Goal: Task Accomplishment & Management: Use online tool/utility

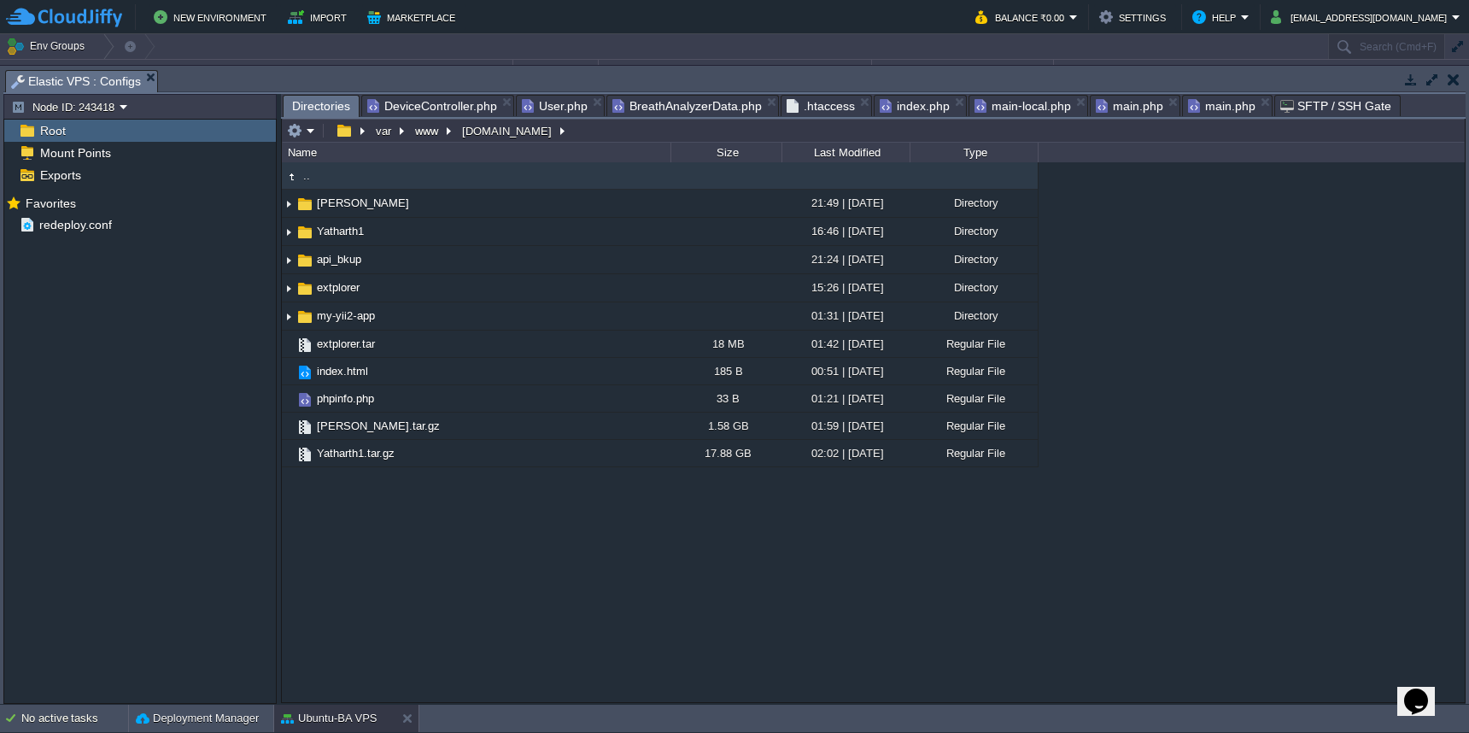
scroll to position [130, 0]
click at [309, 132] on em at bounding box center [301, 130] width 28 height 15
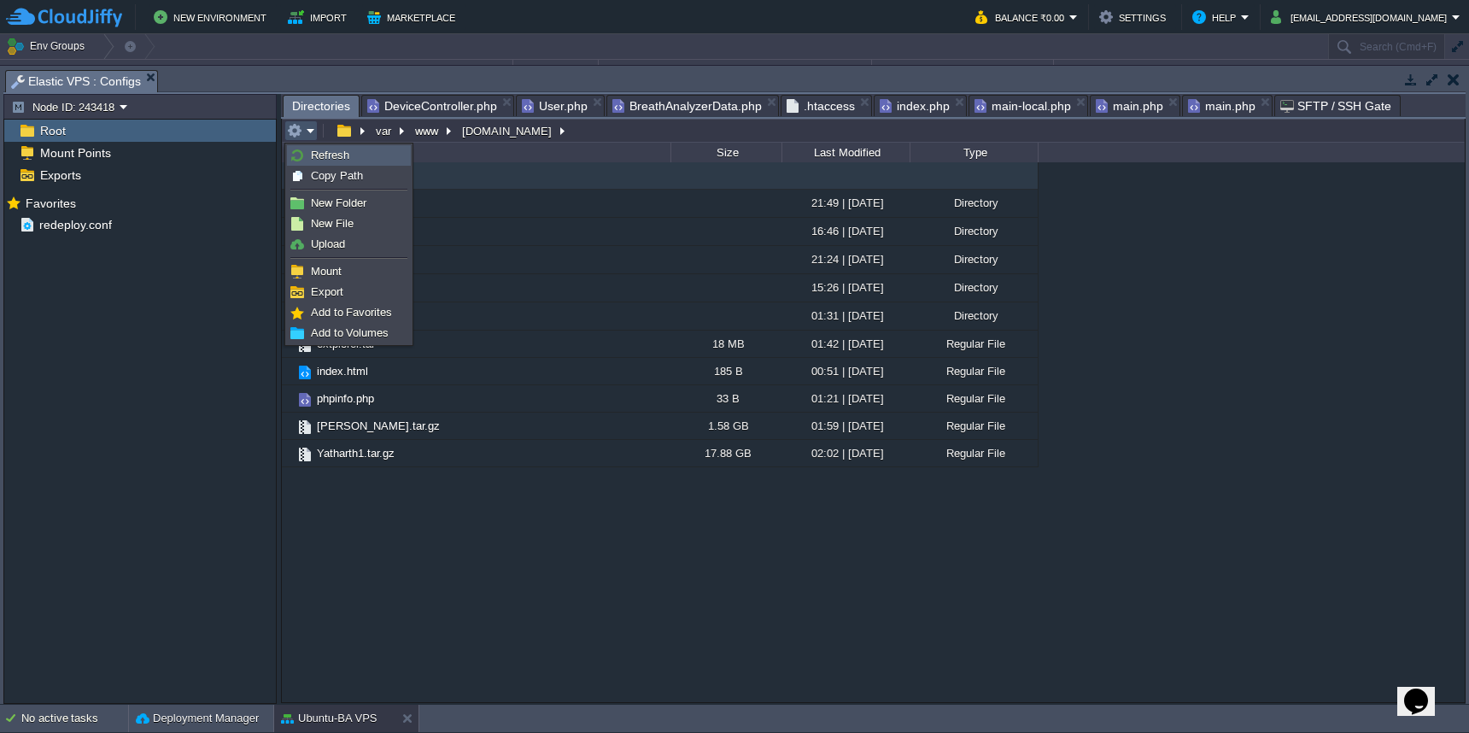
click at [313, 158] on span "Refresh" at bounding box center [330, 155] width 38 height 13
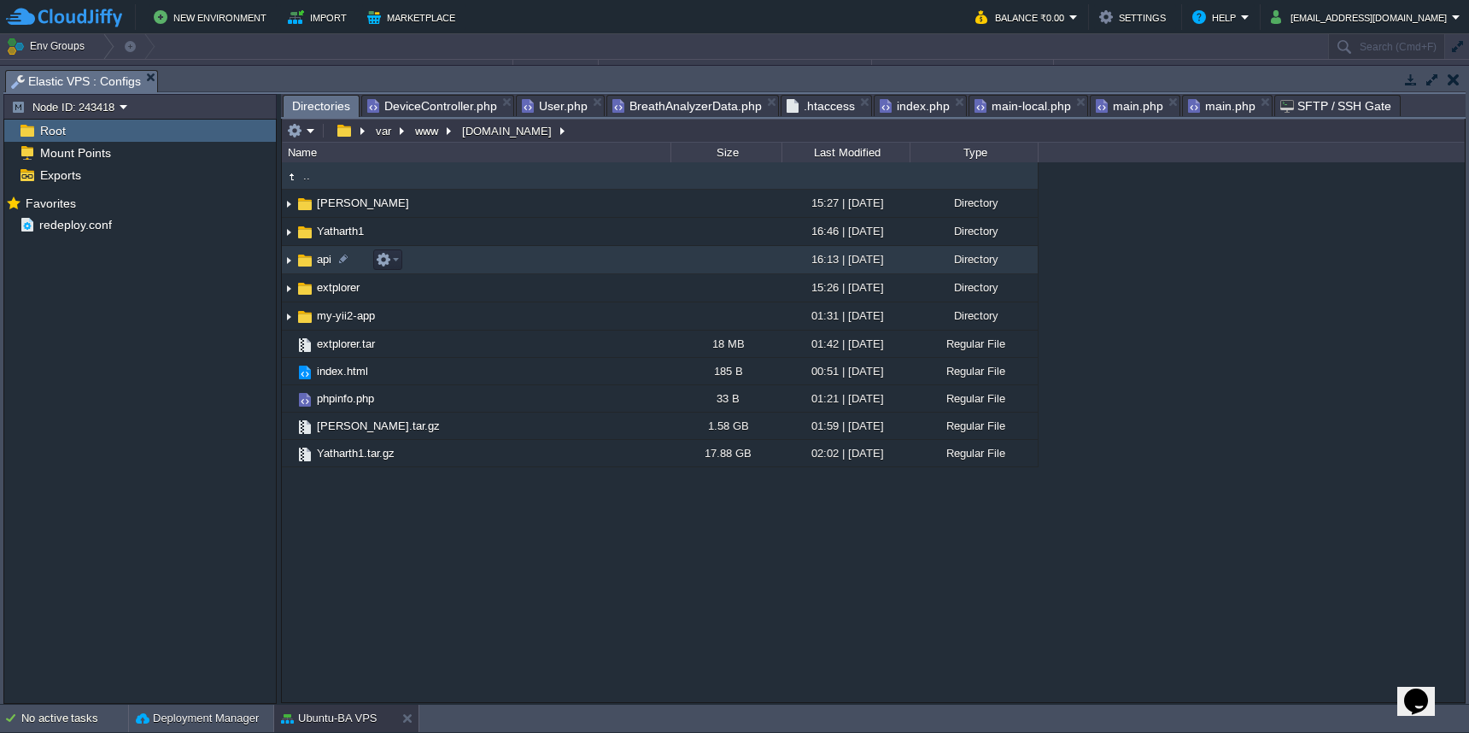
click at [326, 261] on span "api" at bounding box center [324, 259] width 20 height 15
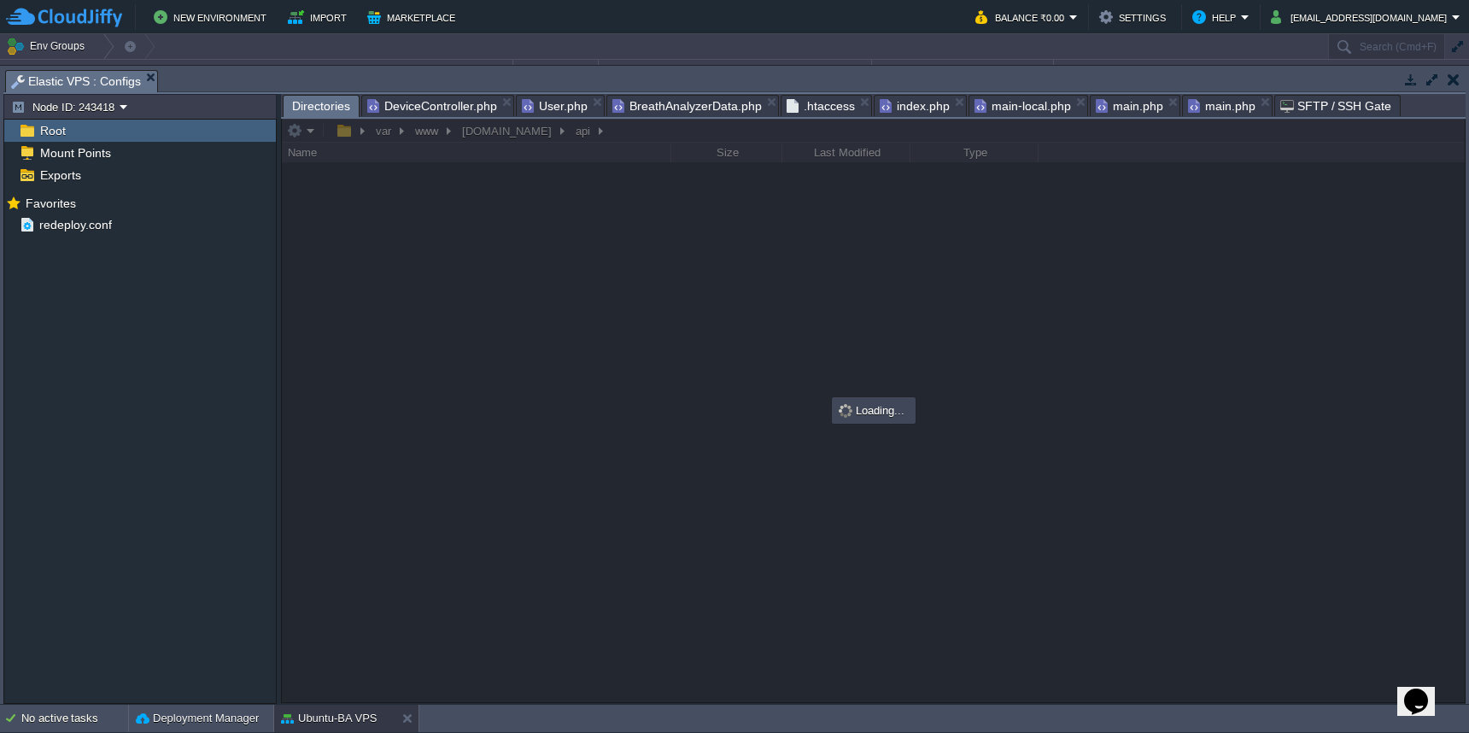
click at [442, 107] on span "DeviceController.php" at bounding box center [432, 106] width 130 height 20
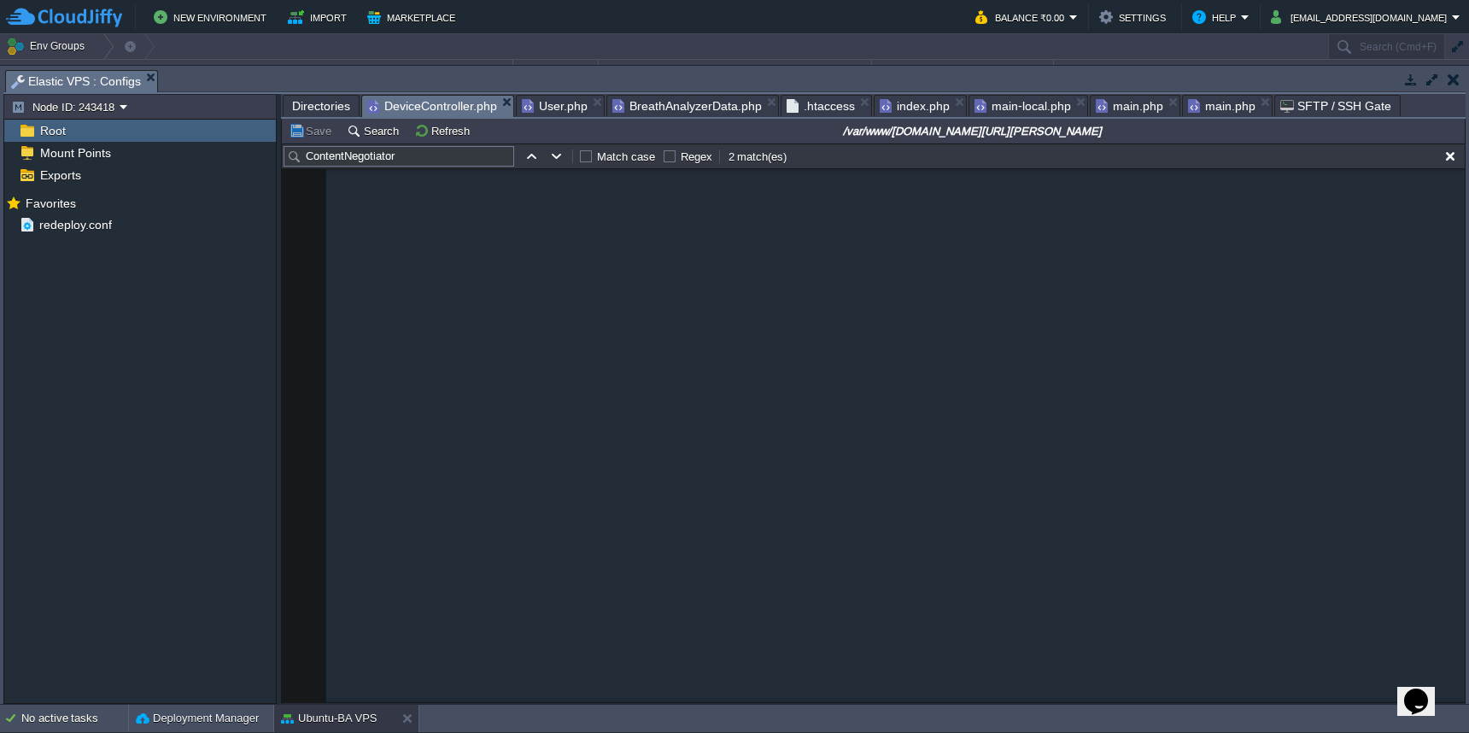
type textarea "<?php namespace frontend\controllers; use Yii; use yii\web\Controller; use yii\…"
click at [321, 104] on span "Directories" at bounding box center [321, 106] width 58 height 20
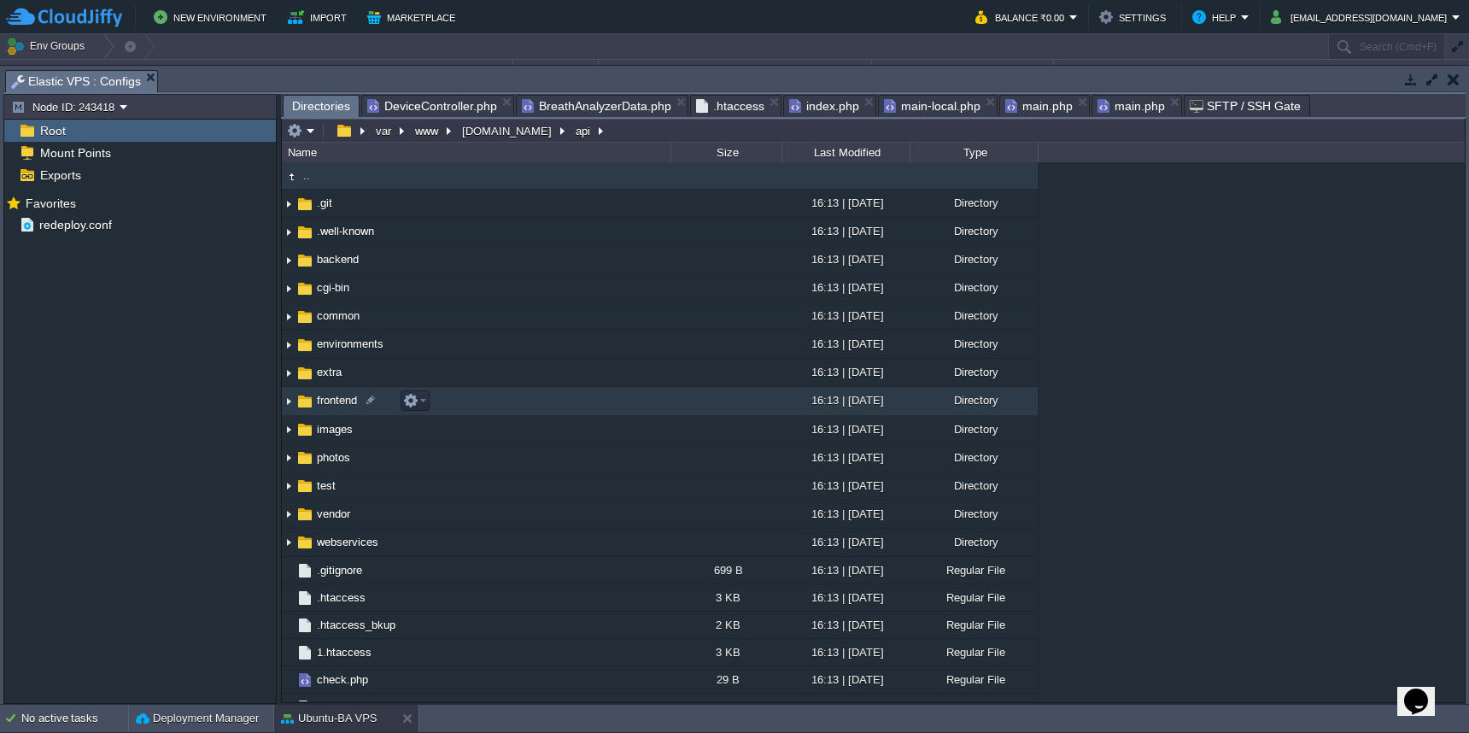
click at [485, 406] on td "frontend" at bounding box center [476, 401] width 389 height 28
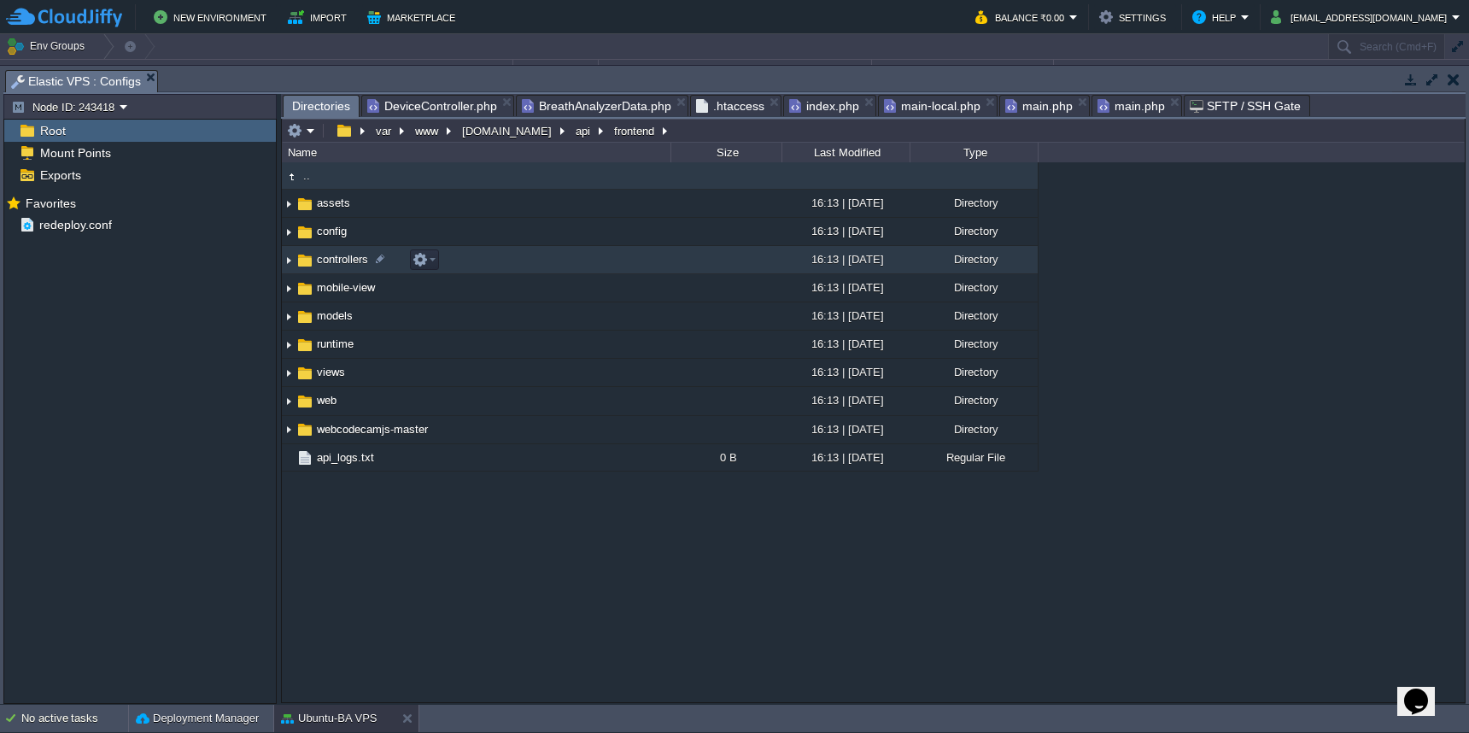
click at [512, 271] on td "controllers" at bounding box center [476, 260] width 389 height 28
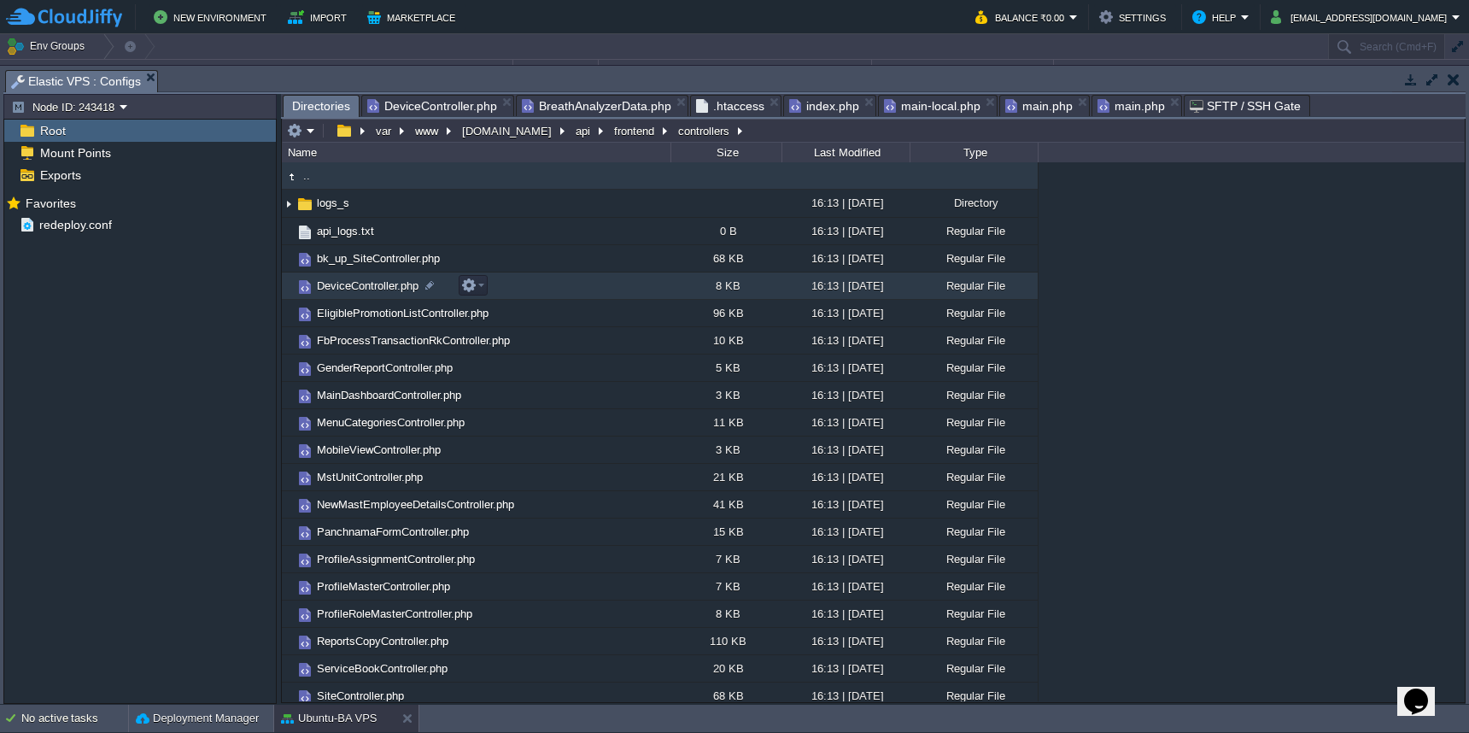
click at [508, 281] on td "DeviceController.php" at bounding box center [476, 285] width 389 height 27
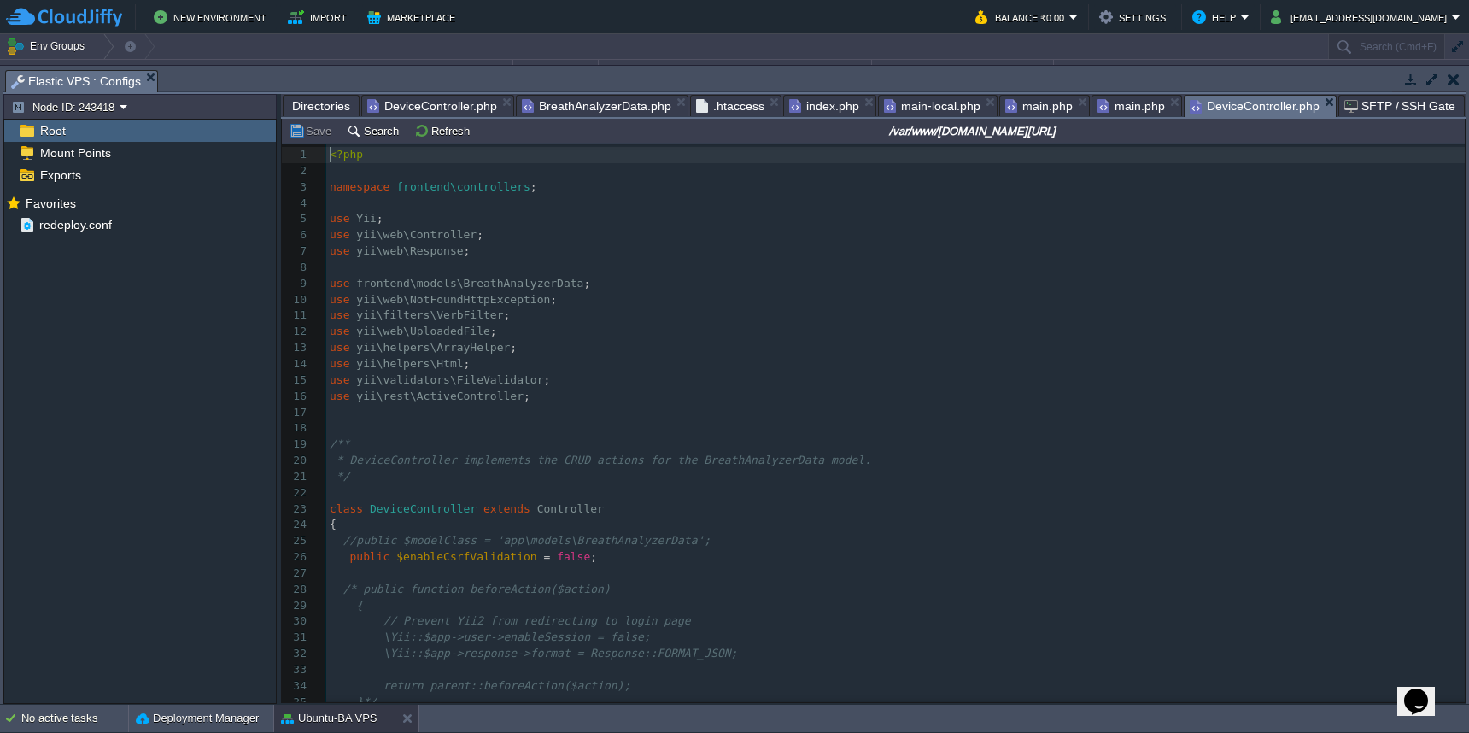
scroll to position [7, 0]
click at [896, 372] on pre "use yii\validators\FileValidator ;" at bounding box center [895, 380] width 1138 height 16
type textarea "-"
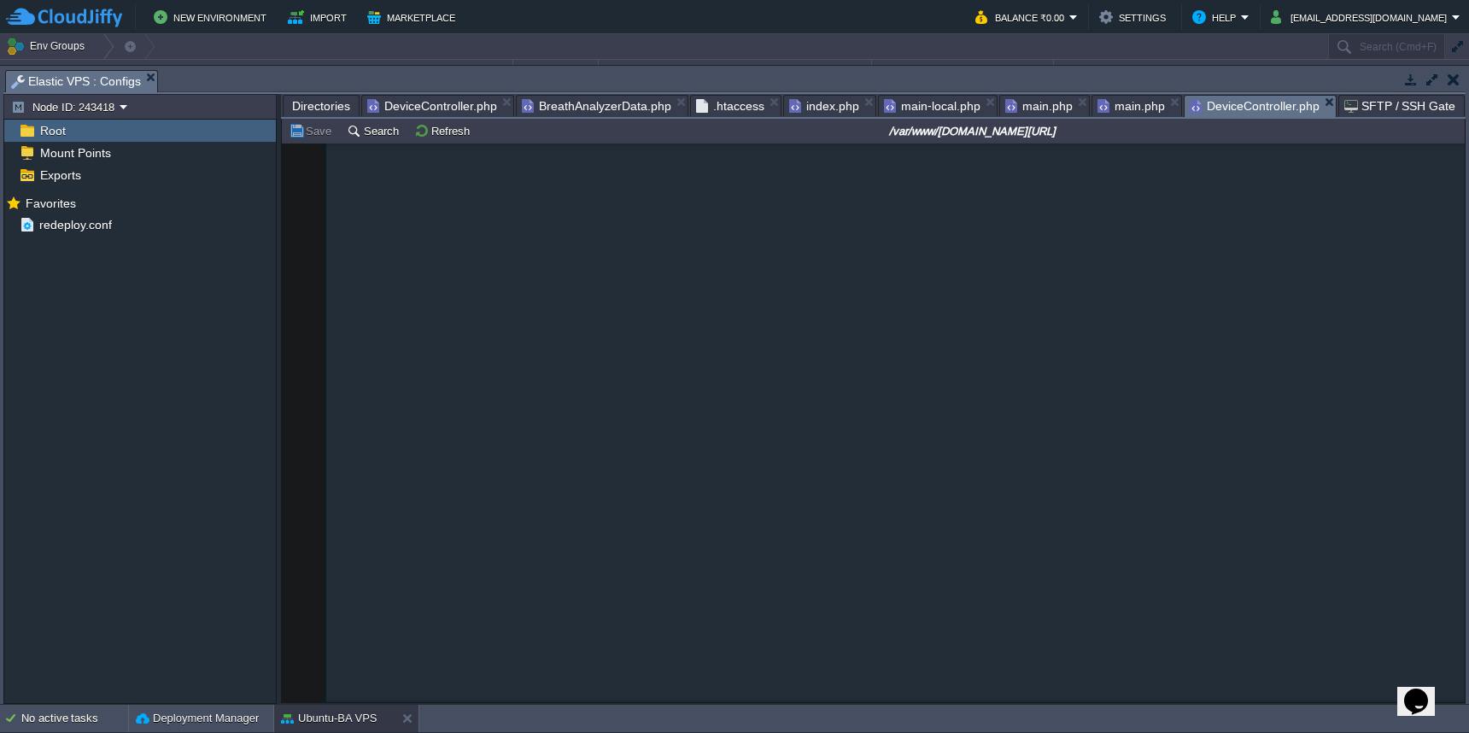
scroll to position [3322, 0]
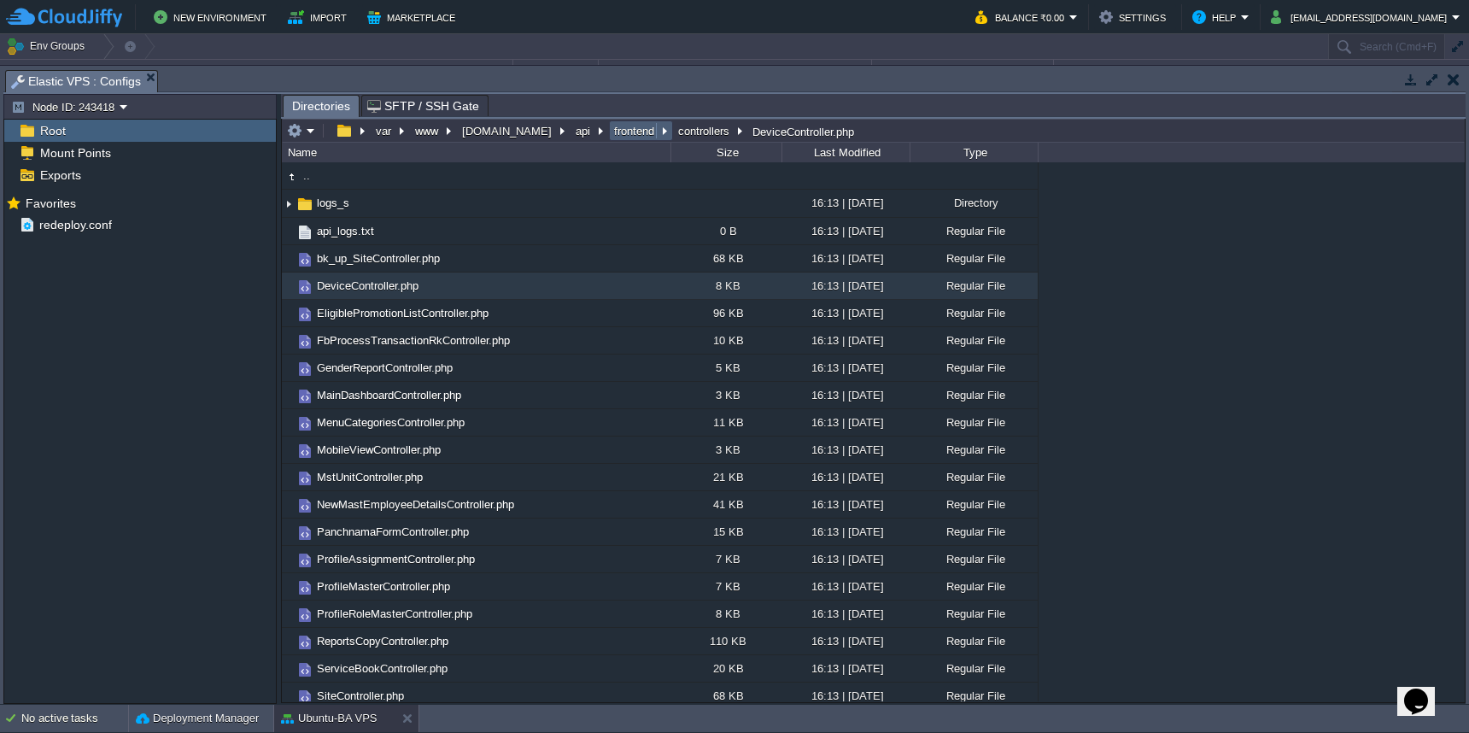
click at [611, 138] on button "frontend" at bounding box center [634, 130] width 47 height 15
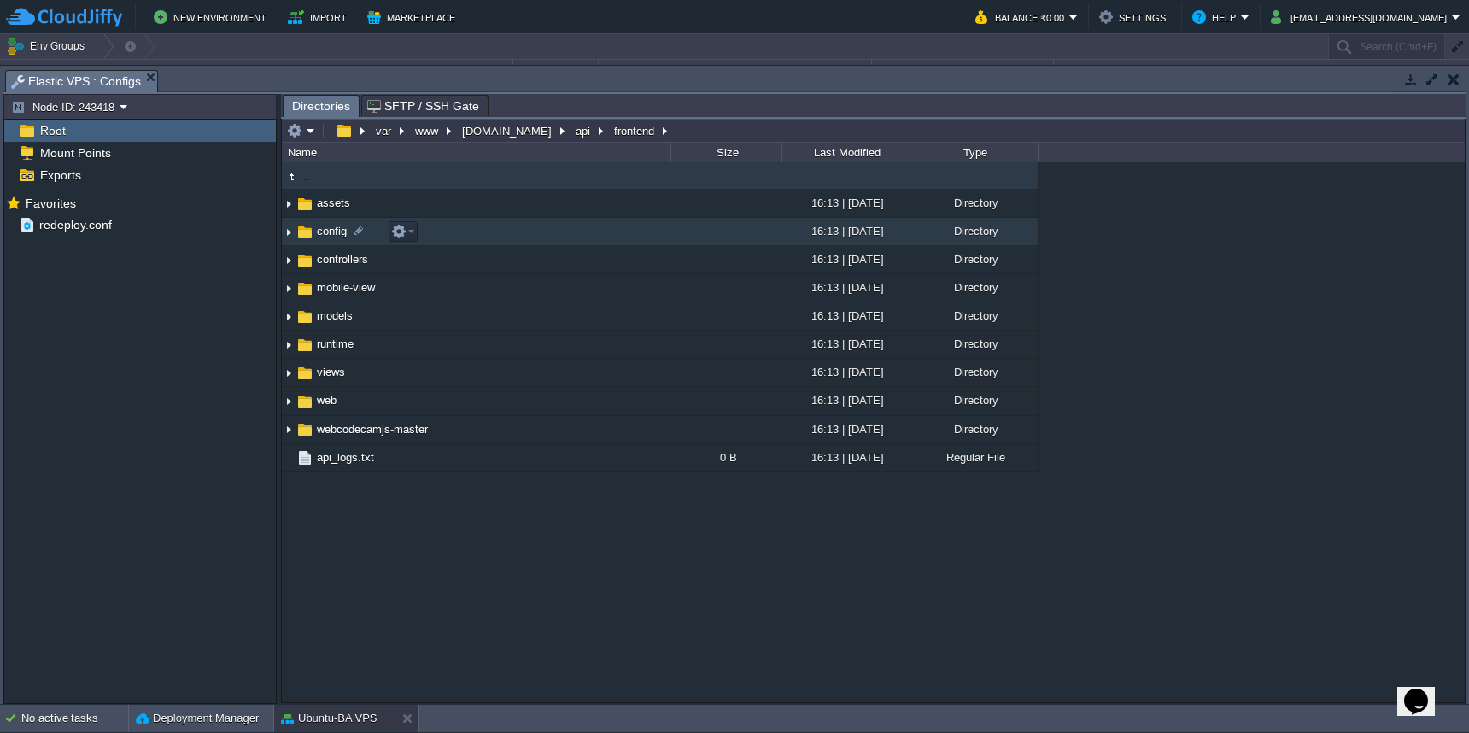
click at [545, 236] on td "config" at bounding box center [476, 232] width 389 height 28
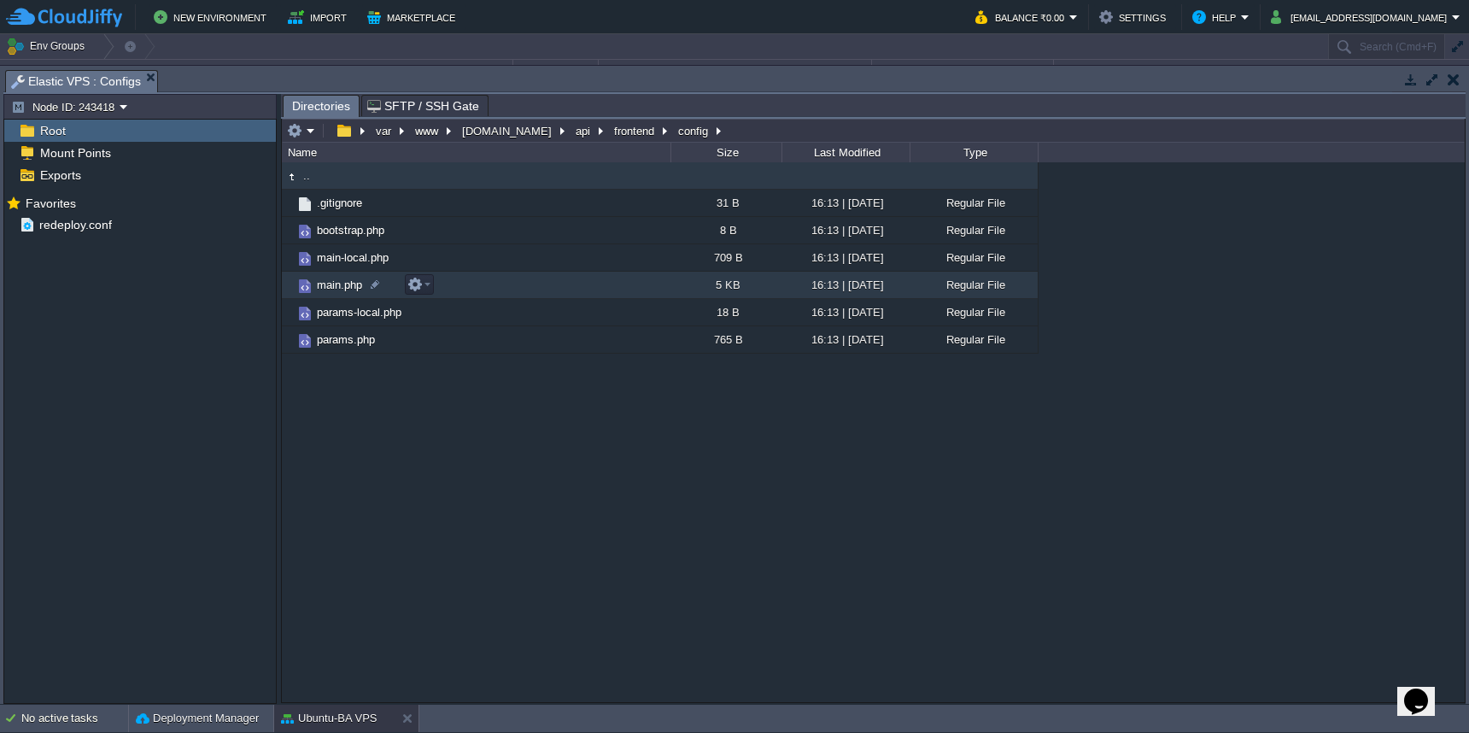
click at [550, 294] on td "main.php" at bounding box center [476, 285] width 389 height 27
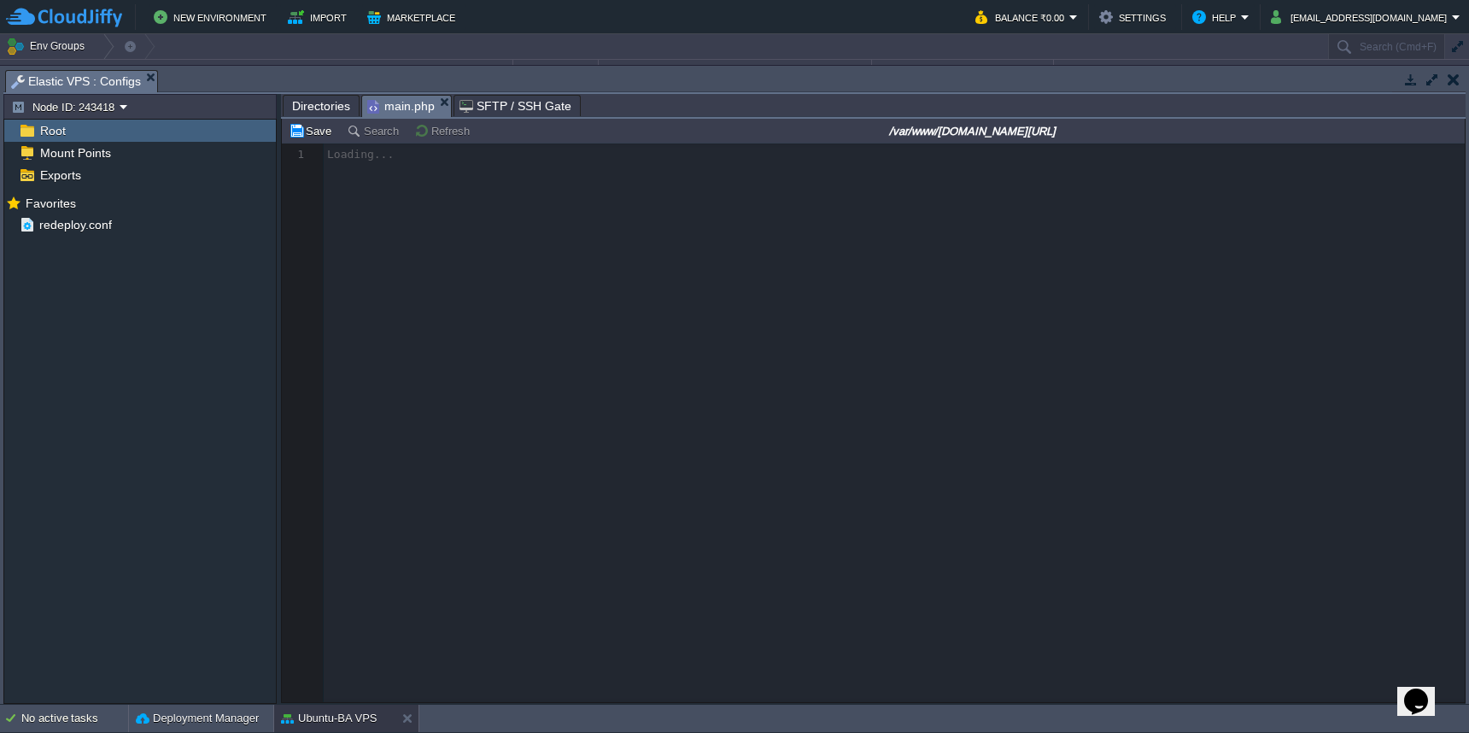
click at [304, 102] on span "Directories" at bounding box center [321, 106] width 58 height 20
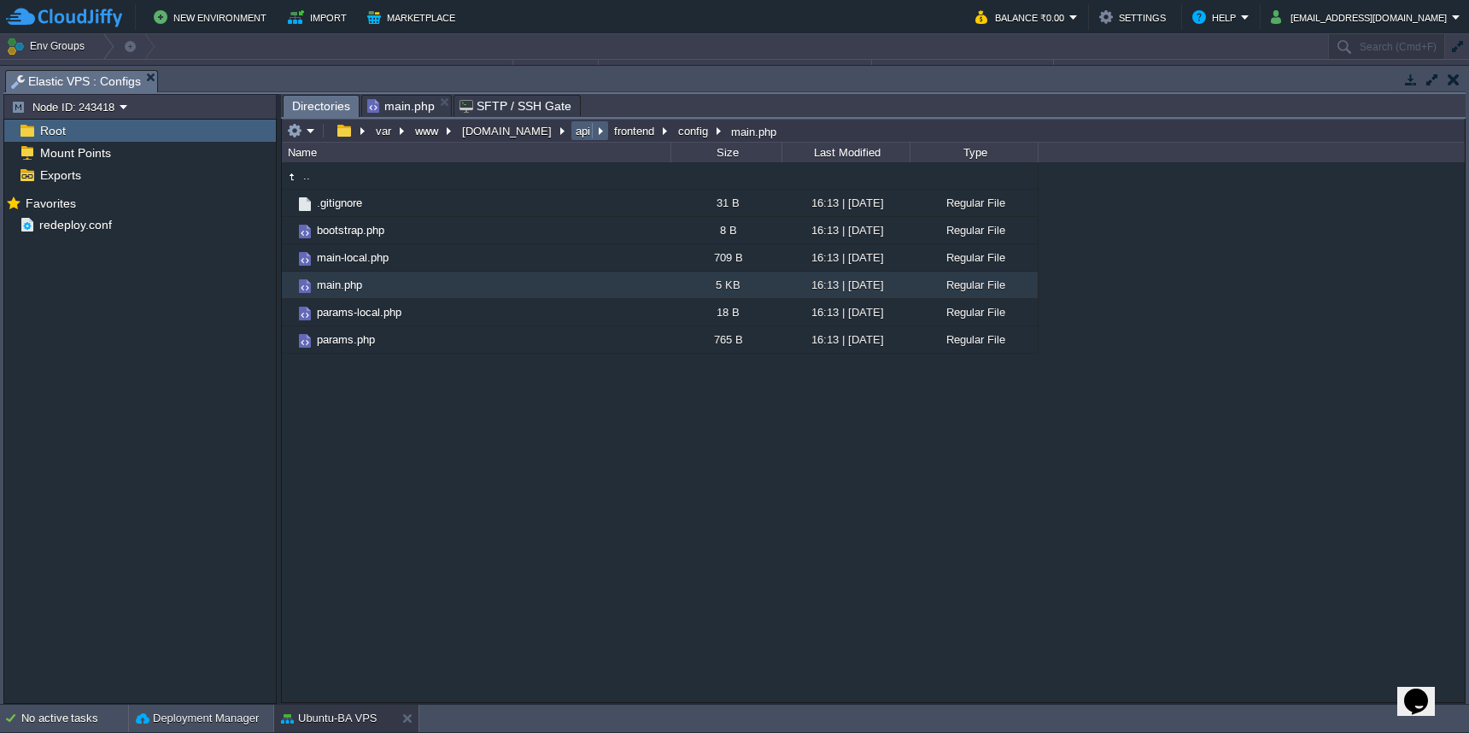
click at [570, 140] on td "api" at bounding box center [589, 130] width 38 height 20
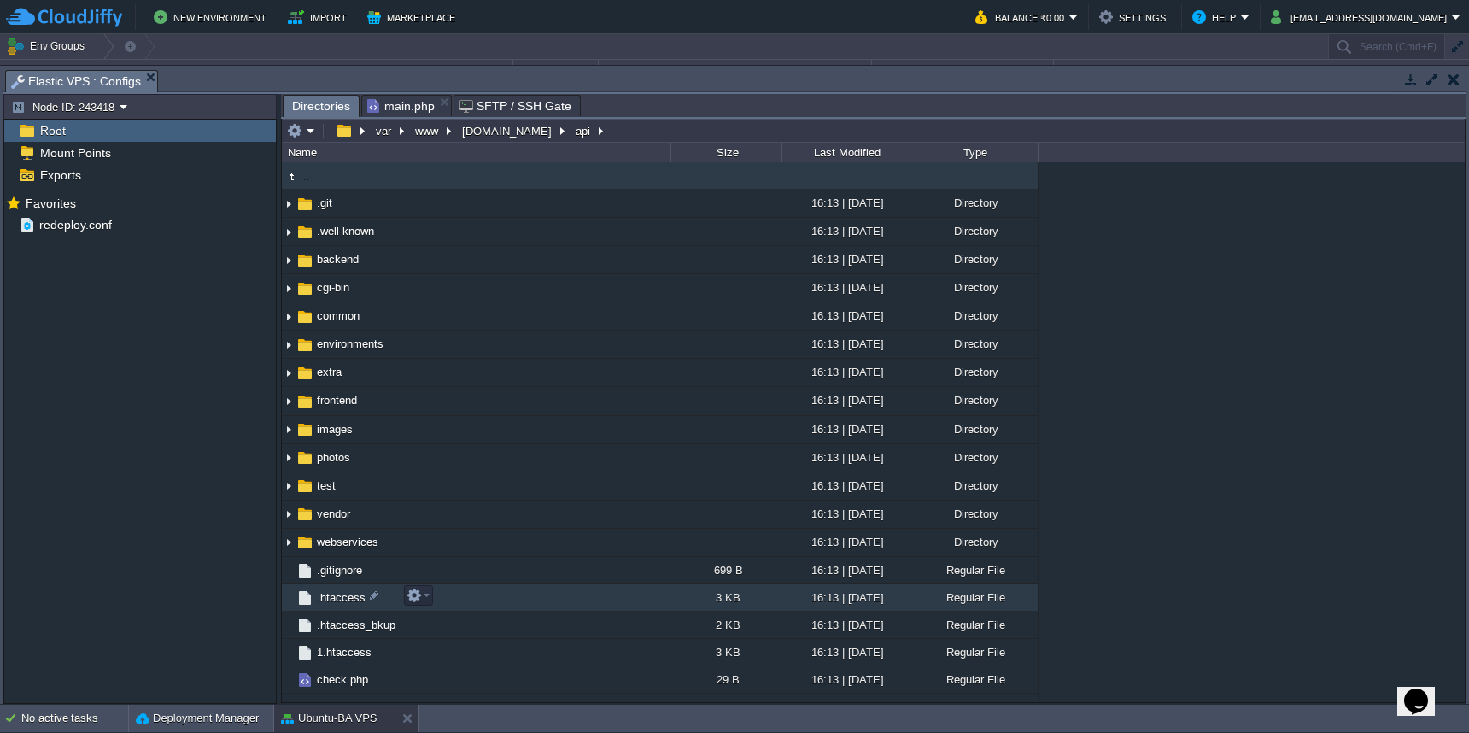
click at [489, 588] on td ".htaccess" at bounding box center [476, 597] width 389 height 27
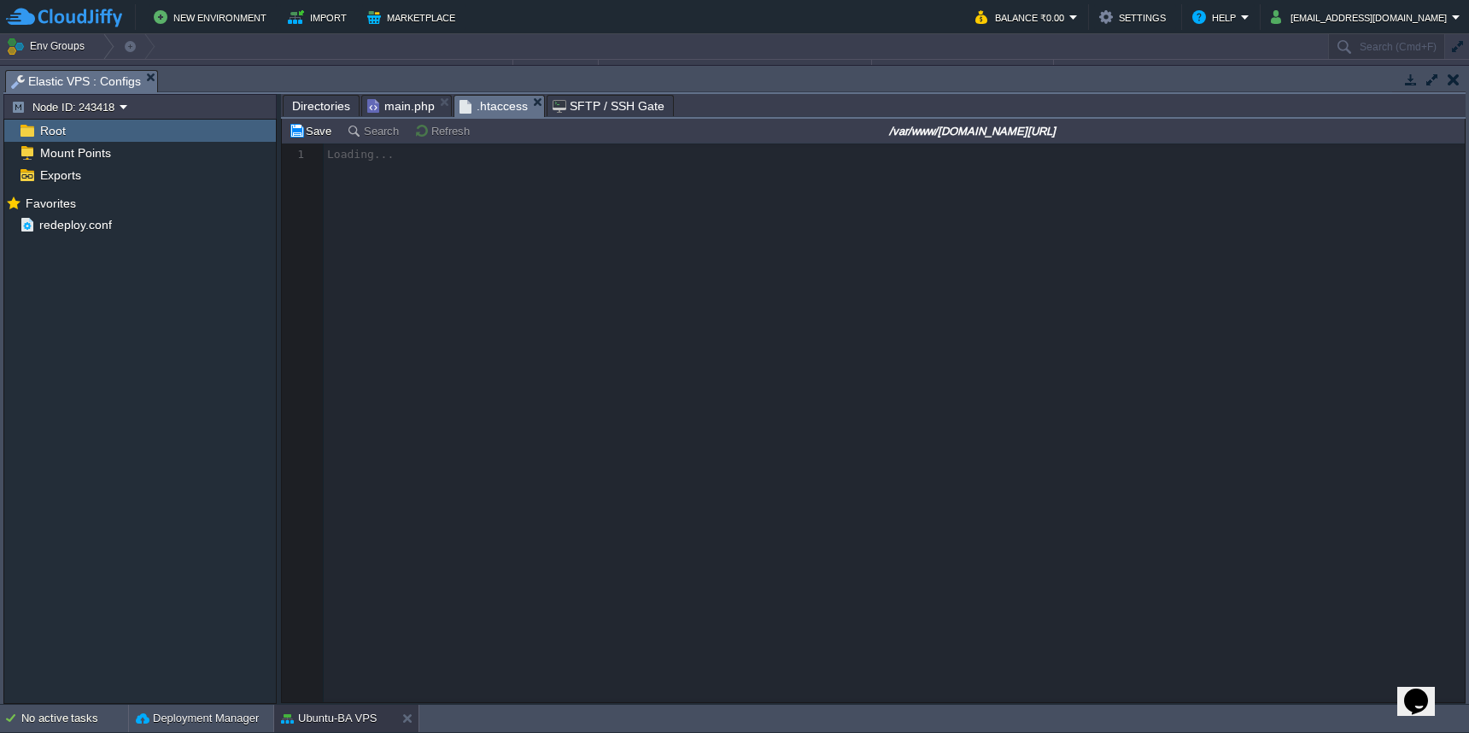
scroll to position [7, 0]
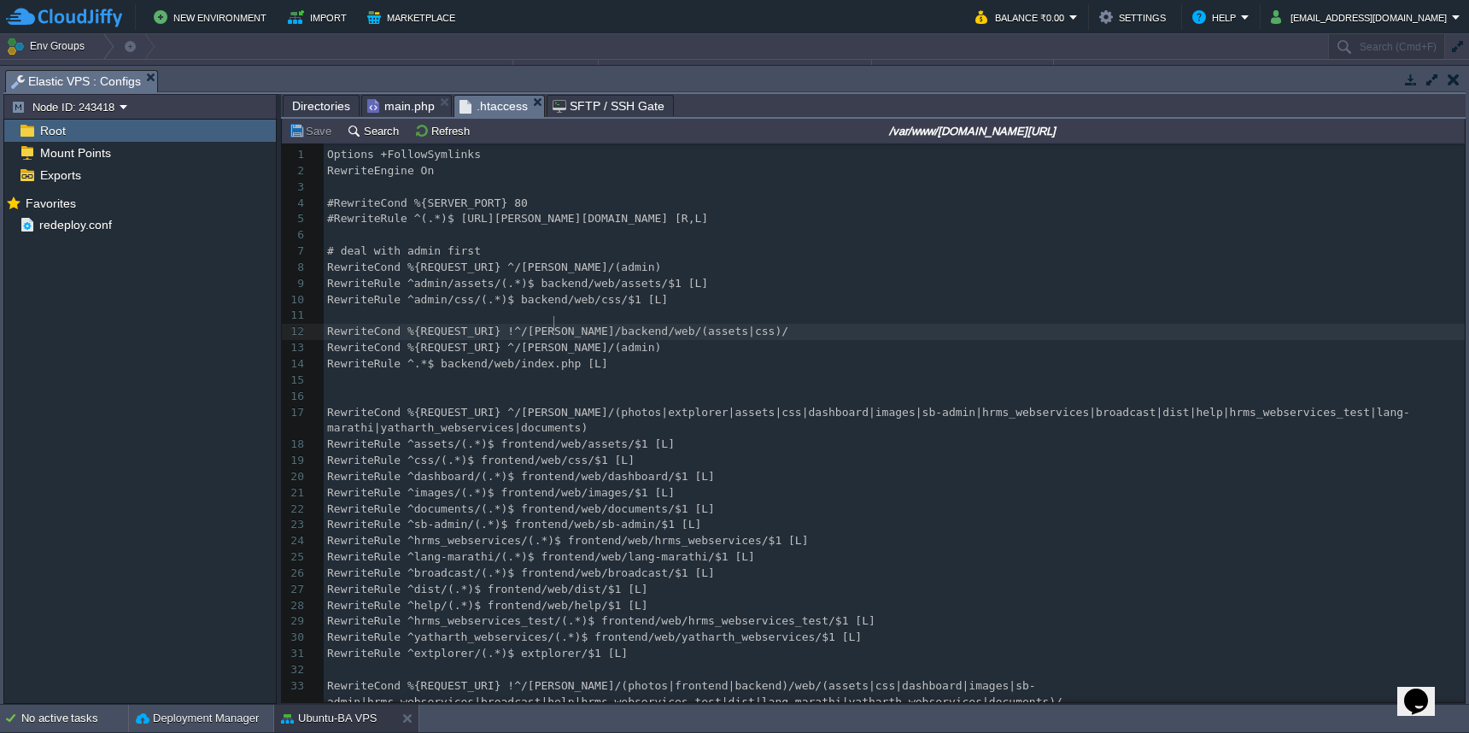
click at [553, 325] on span "RewriteCond %{REQUEST_URI} !^/[PERSON_NAME]/backend/web/(assets|css)/" at bounding box center [557, 331] width 461 height 13
type textarea "api"
click at [538, 325] on span "RewriteCond %{REQUEST_URI} !^/api/backend/web/(assets|css)/" at bounding box center [524, 331] width 395 height 13
type textarea "api"
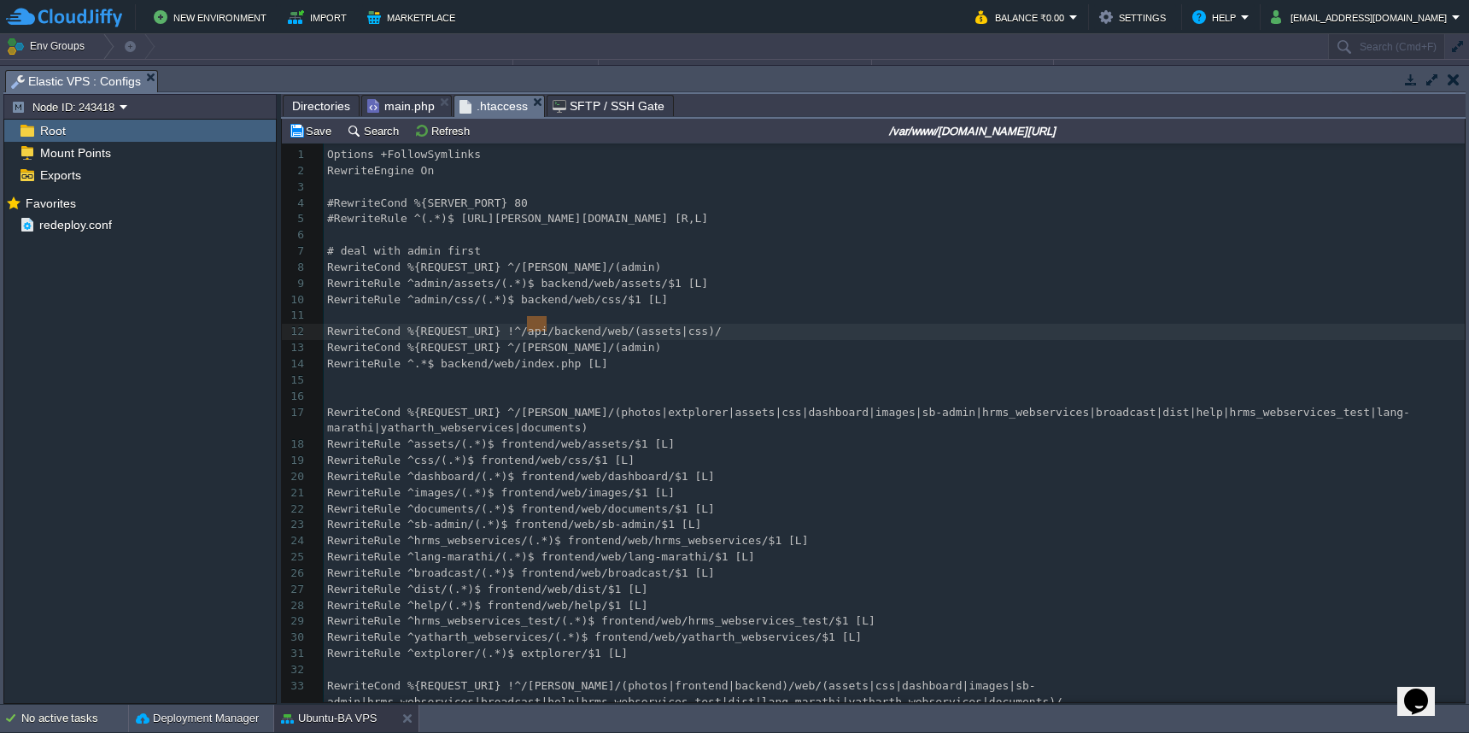
click at [537, 406] on span "RewriteCond %{REQUEST_URI} ^/[PERSON_NAME]/(photos|extplorer|assets|css|dashboa…" at bounding box center [868, 420] width 1083 height 29
type textarea "[PERSON_NAME]"
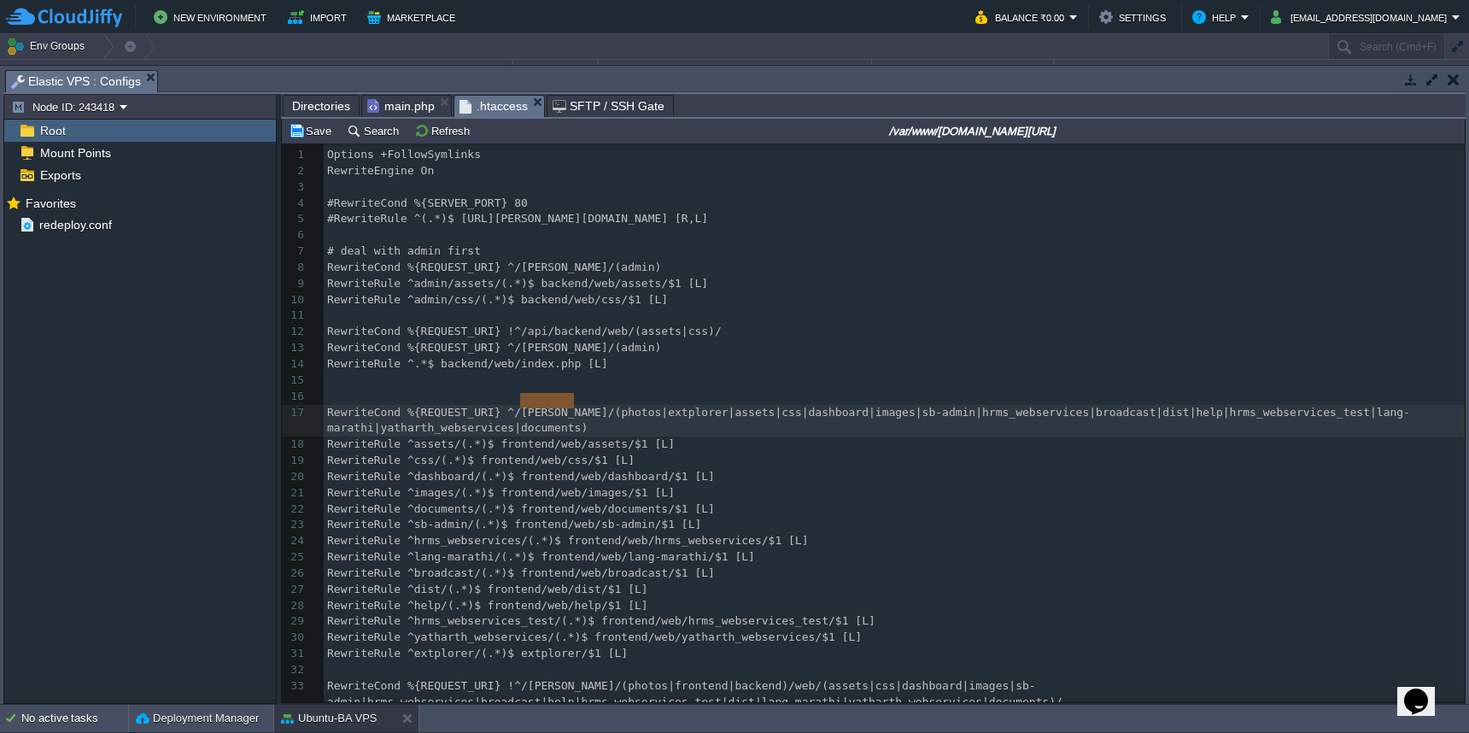
paste textarea
click at [553, 340] on div "xxxxxxxxxx 1 Options +FollowSymlinks 2 RewriteEngine On 3 ​ 4 #RewriteCond %{SE…" at bounding box center [894, 517] width 1141 height 740
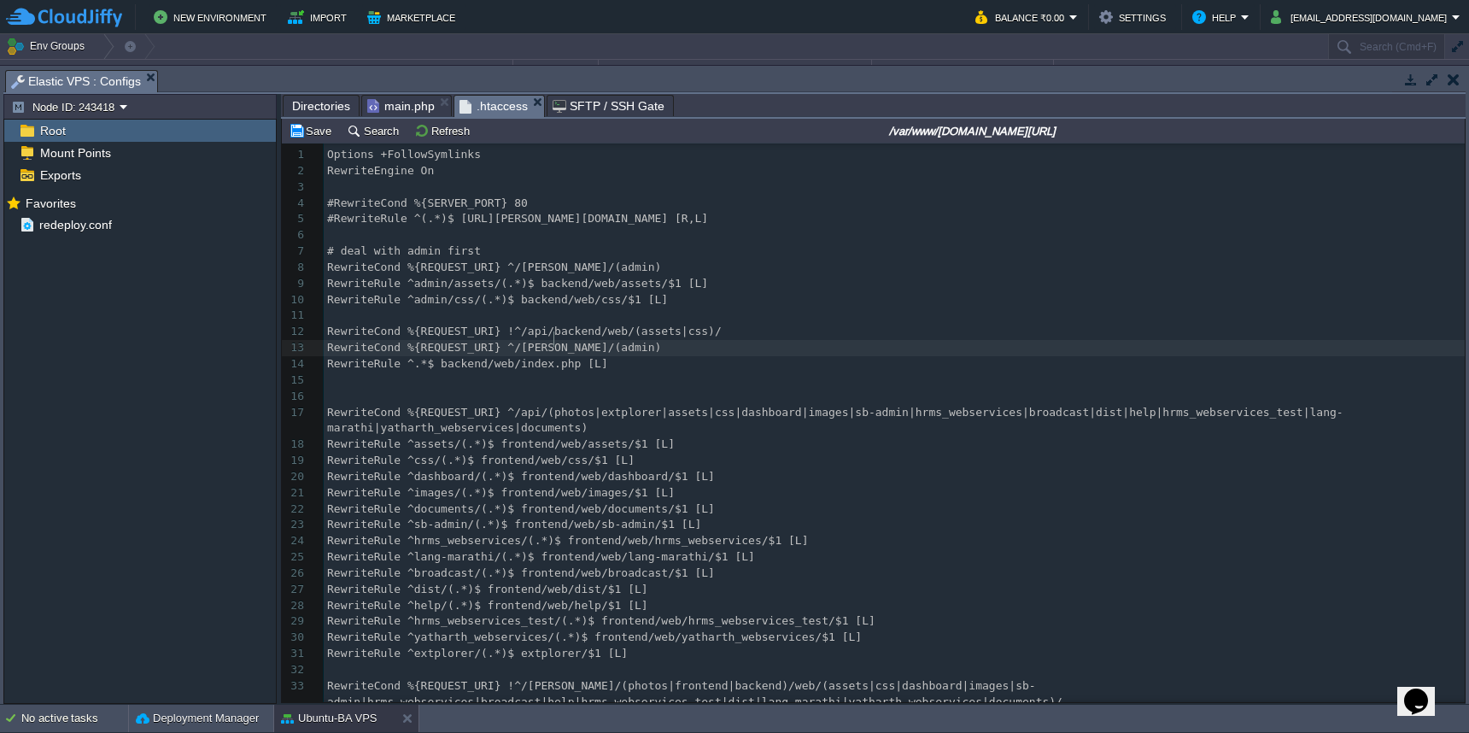
type textarea "[PERSON_NAME]"
paste textarea
click at [555, 266] on div "xxxxxxxxxx 1 Options +FollowSymlinks 2 RewriteEngine On 3 ​ 4 #RewriteCond %{SE…" at bounding box center [894, 517] width 1141 height 740
type textarea "[PERSON_NAME]"
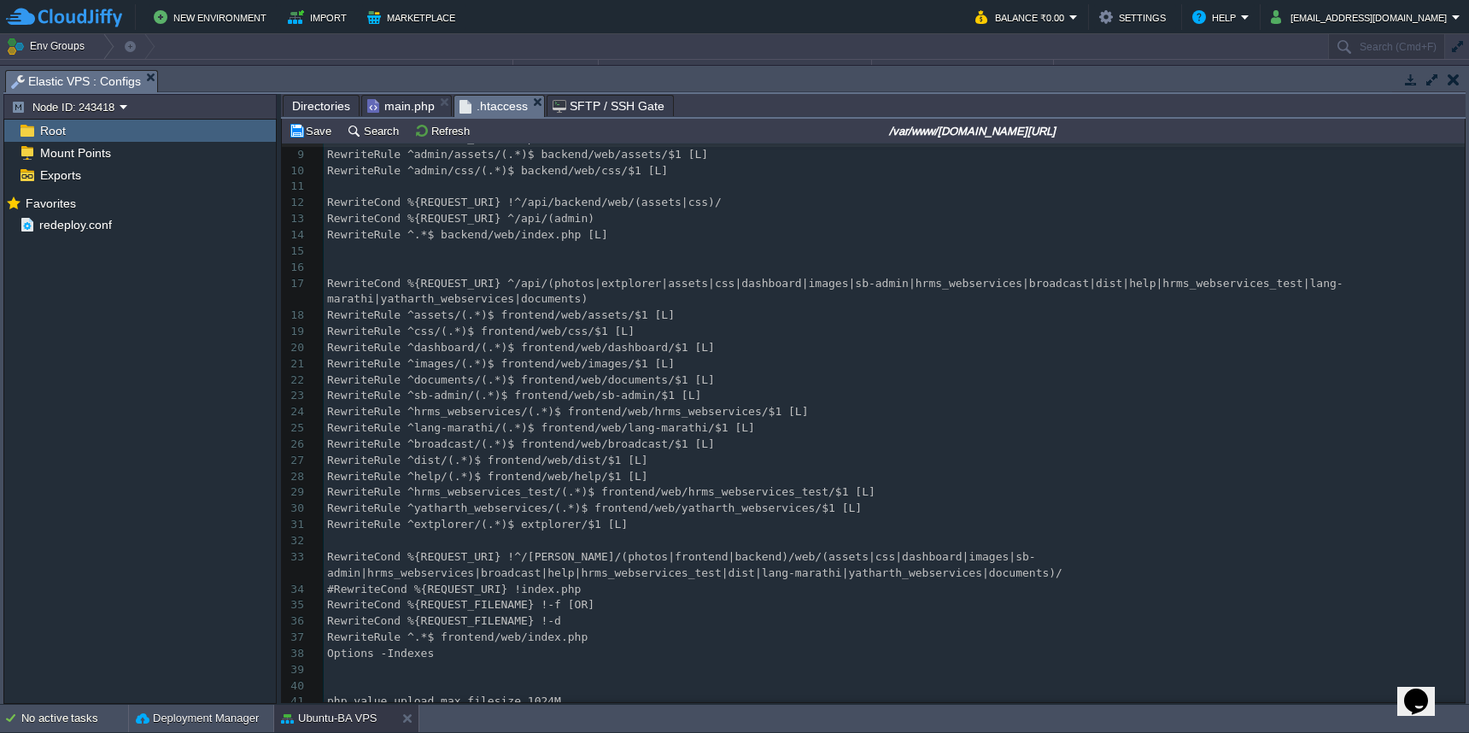
scroll to position [155, 0]
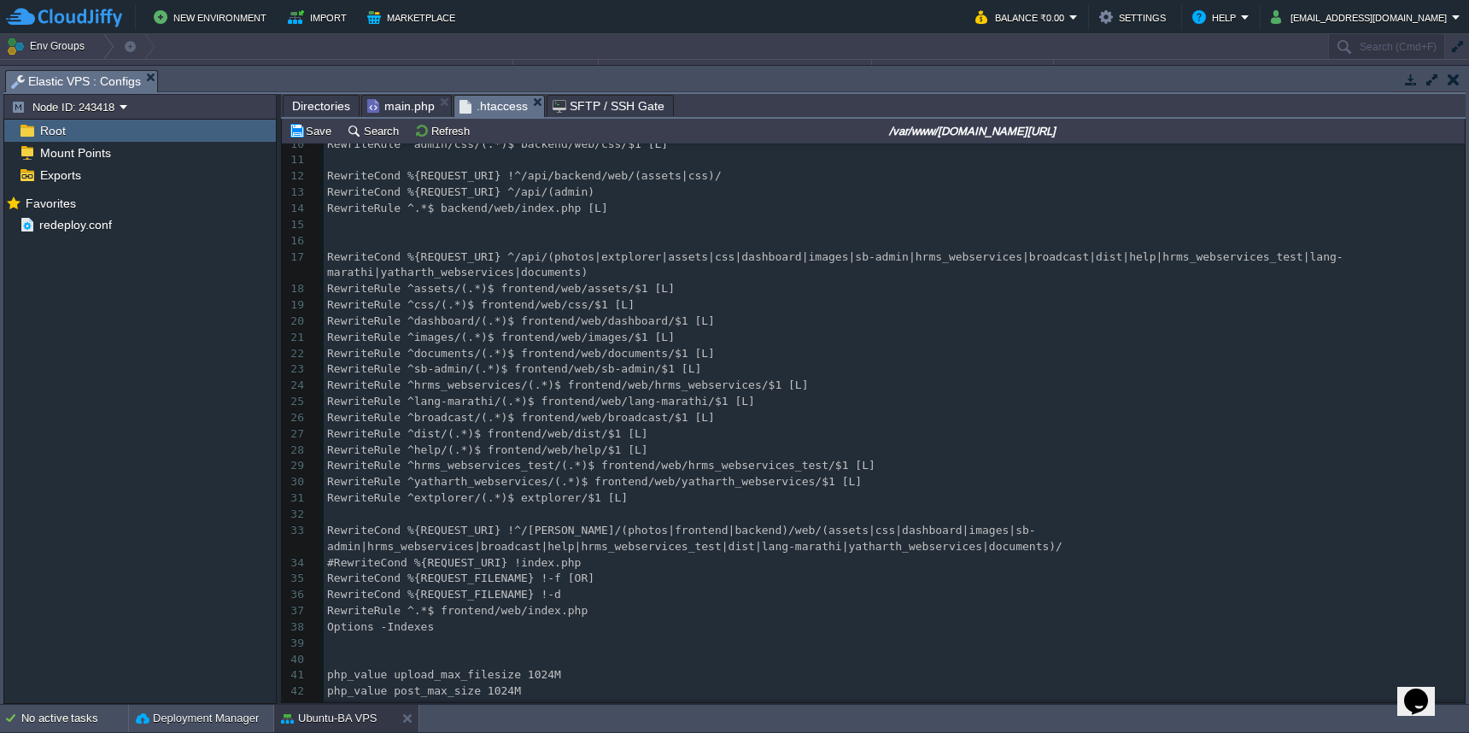
click at [565, 524] on span "RewriteCond %{REQUEST_URI} !^/[PERSON_NAME]/(photos|frontend|backend)/web/(asse…" at bounding box center [694, 538] width 735 height 29
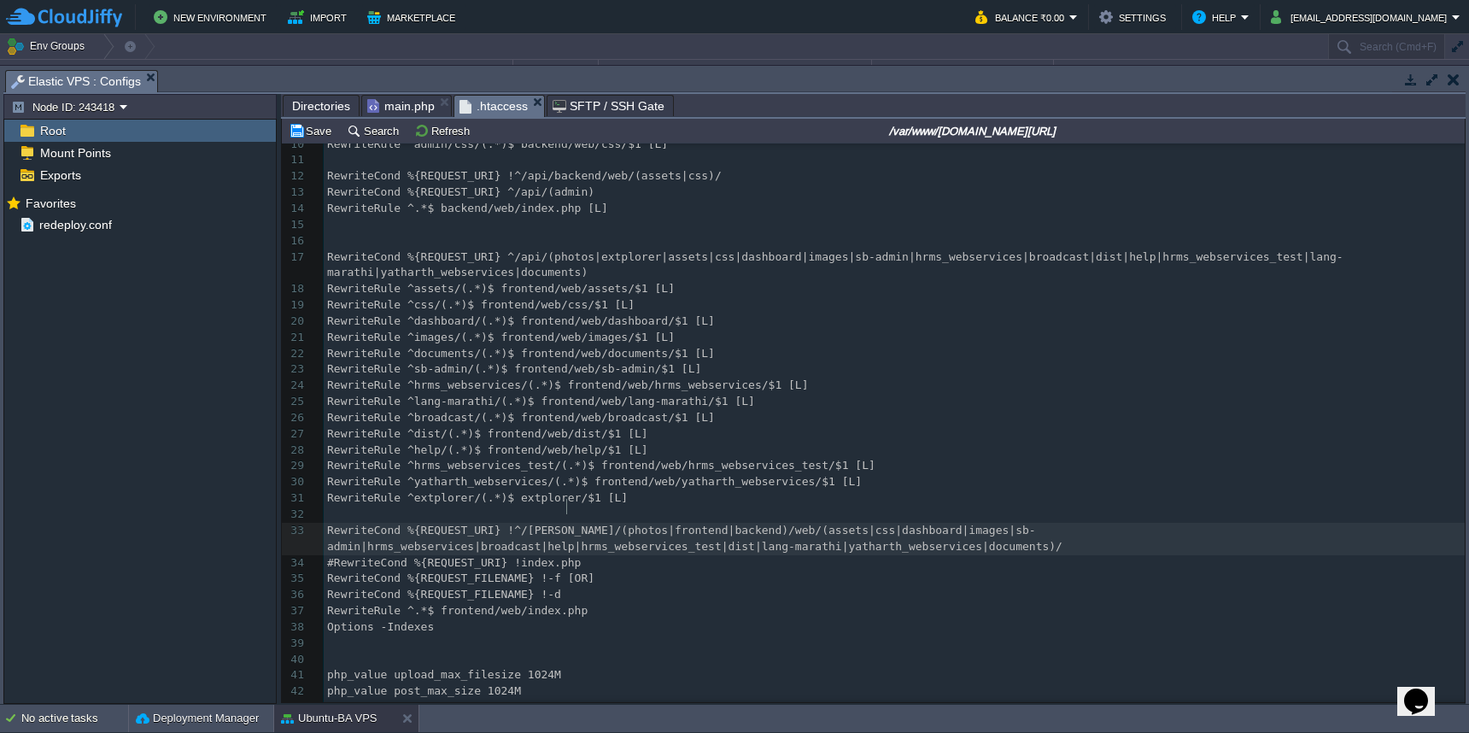
type textarea "[PERSON_NAME]"
click at [321, 134] on button "Save" at bounding box center [313, 130] width 48 height 15
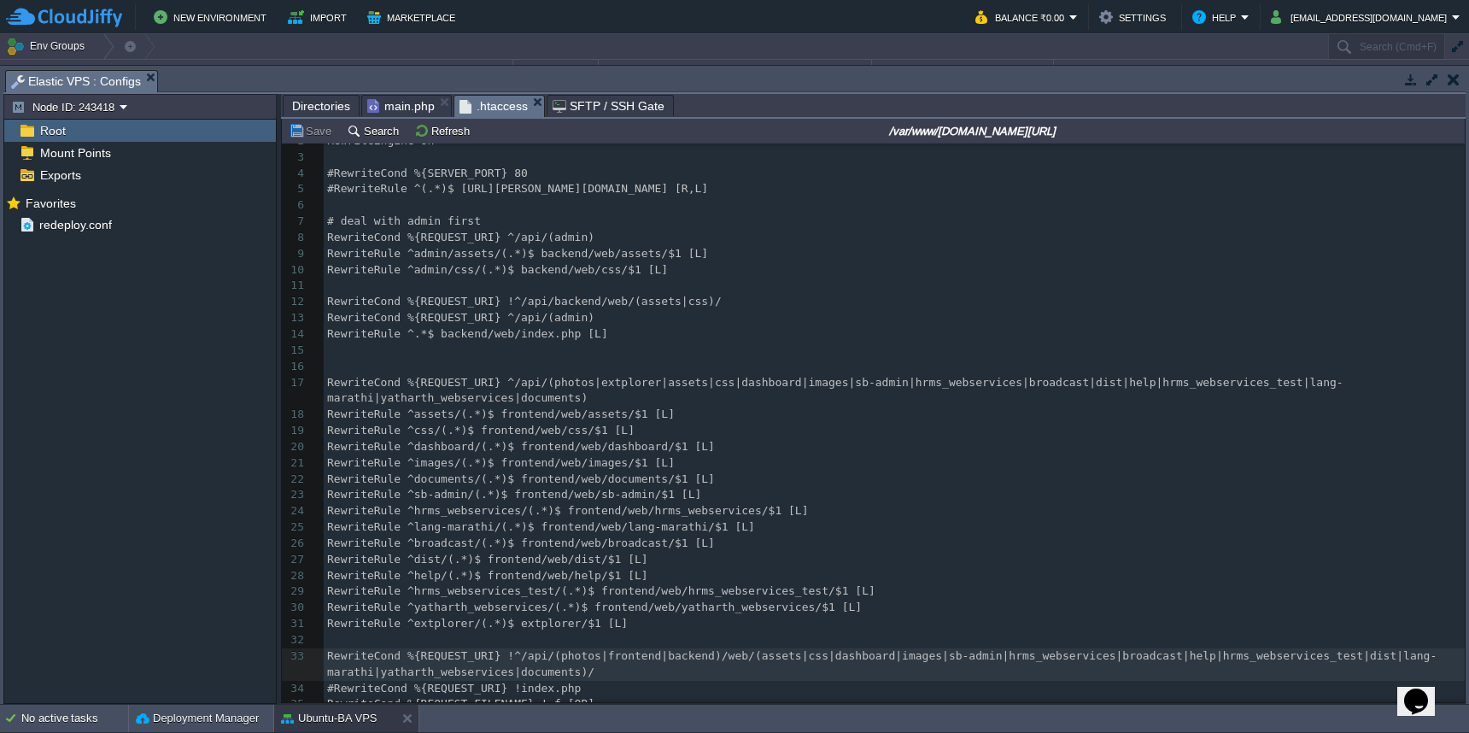
scroll to position [0, 0]
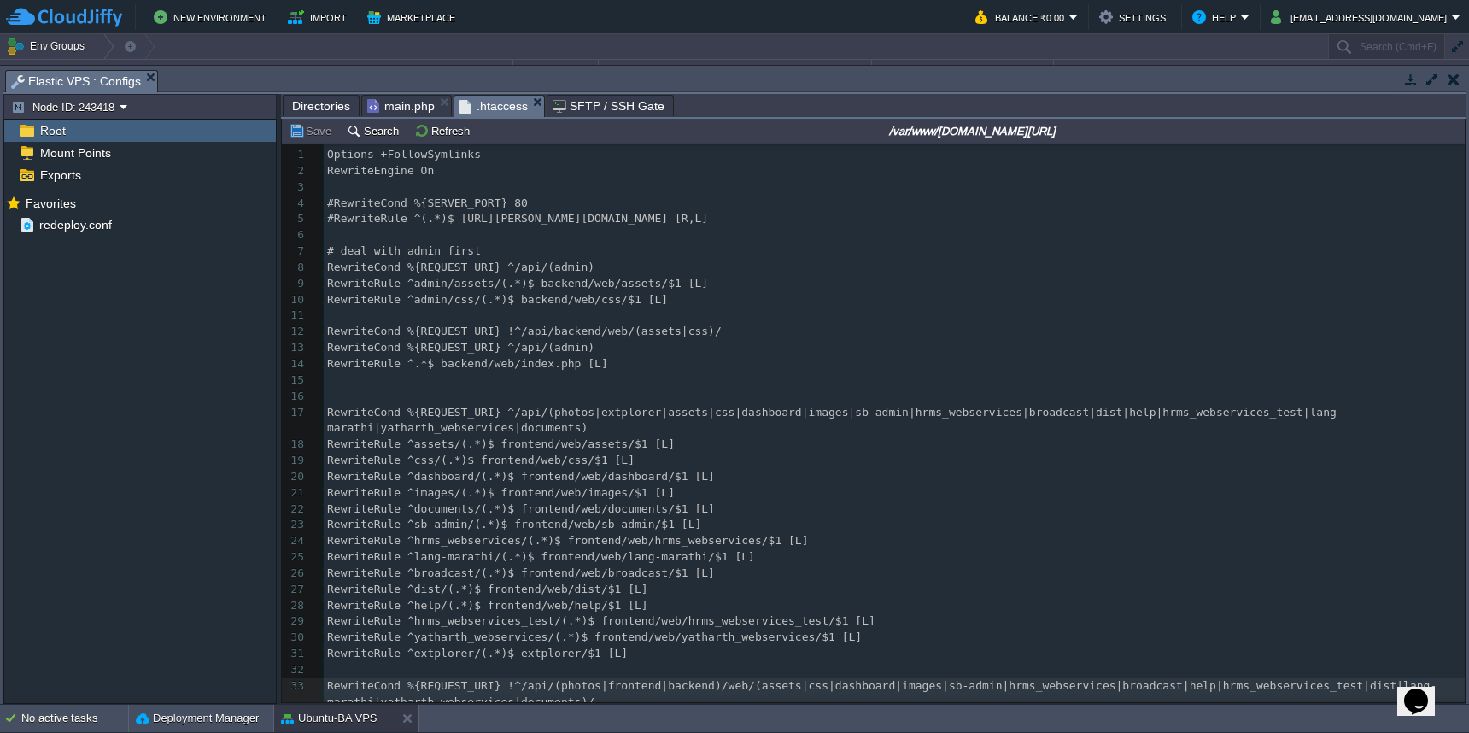
click at [406, 110] on span "main.php" at bounding box center [400, 106] width 67 height 20
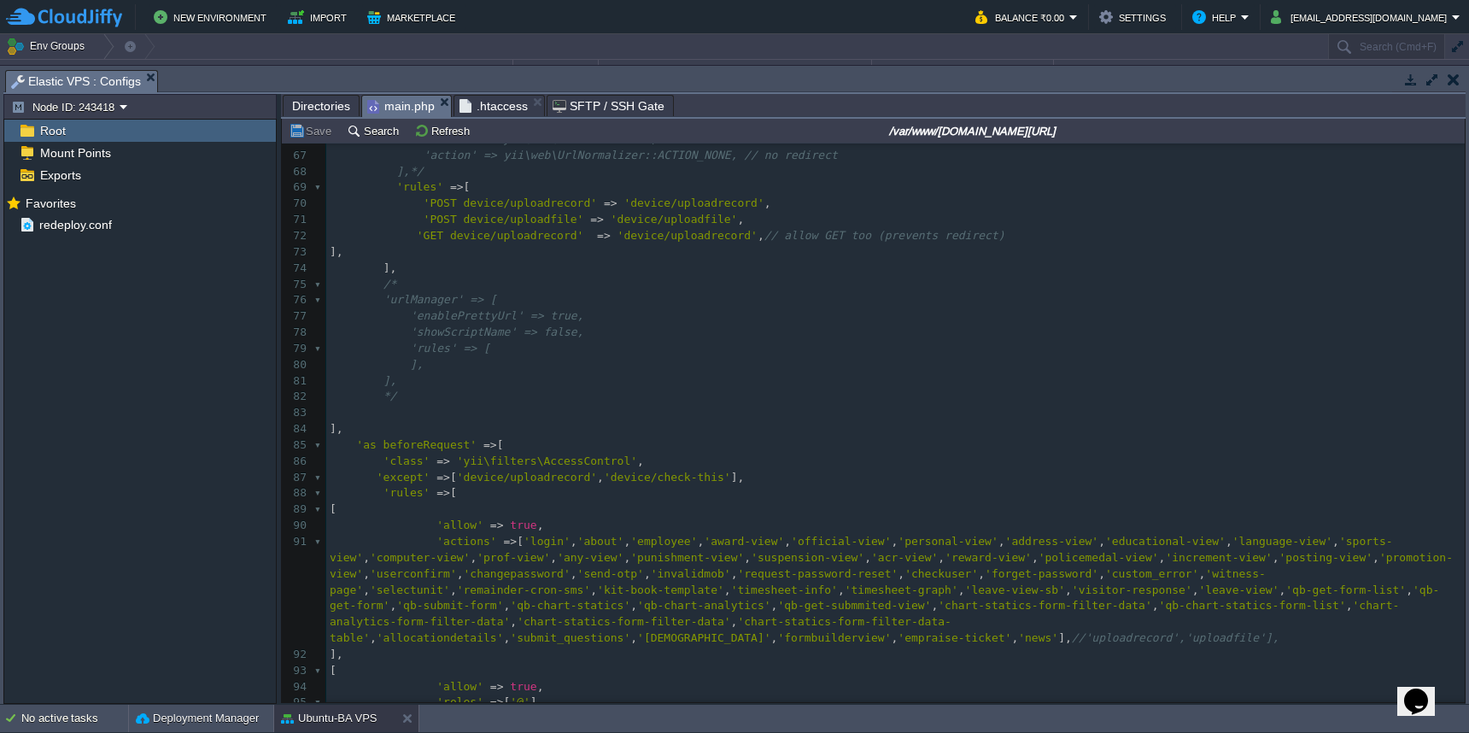
scroll to position [1045, 0]
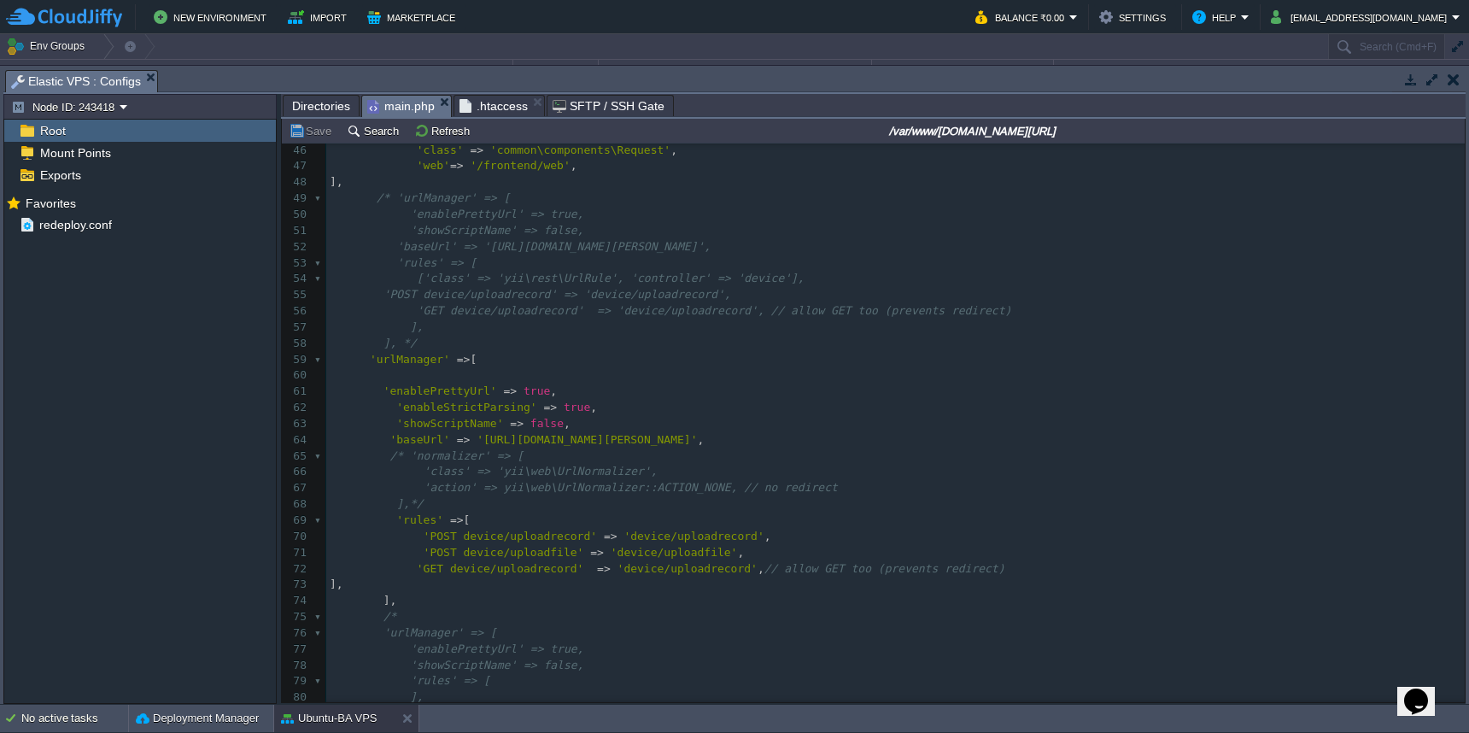
click at [688, 433] on span "'[URL][DOMAIN_NAME][PERSON_NAME]'" at bounding box center [587, 439] width 220 height 13
type textarea "api"
click at [511, 421] on div "xxxxxxxxxx <?php 36 [ 37 'class' => 'yii\log\FileTarget' , 38 'levels' => [ 'er…" at bounding box center [895, 489] width 1138 height 1014
type textarea "s"
click at [316, 137] on button "Save" at bounding box center [313, 130] width 48 height 15
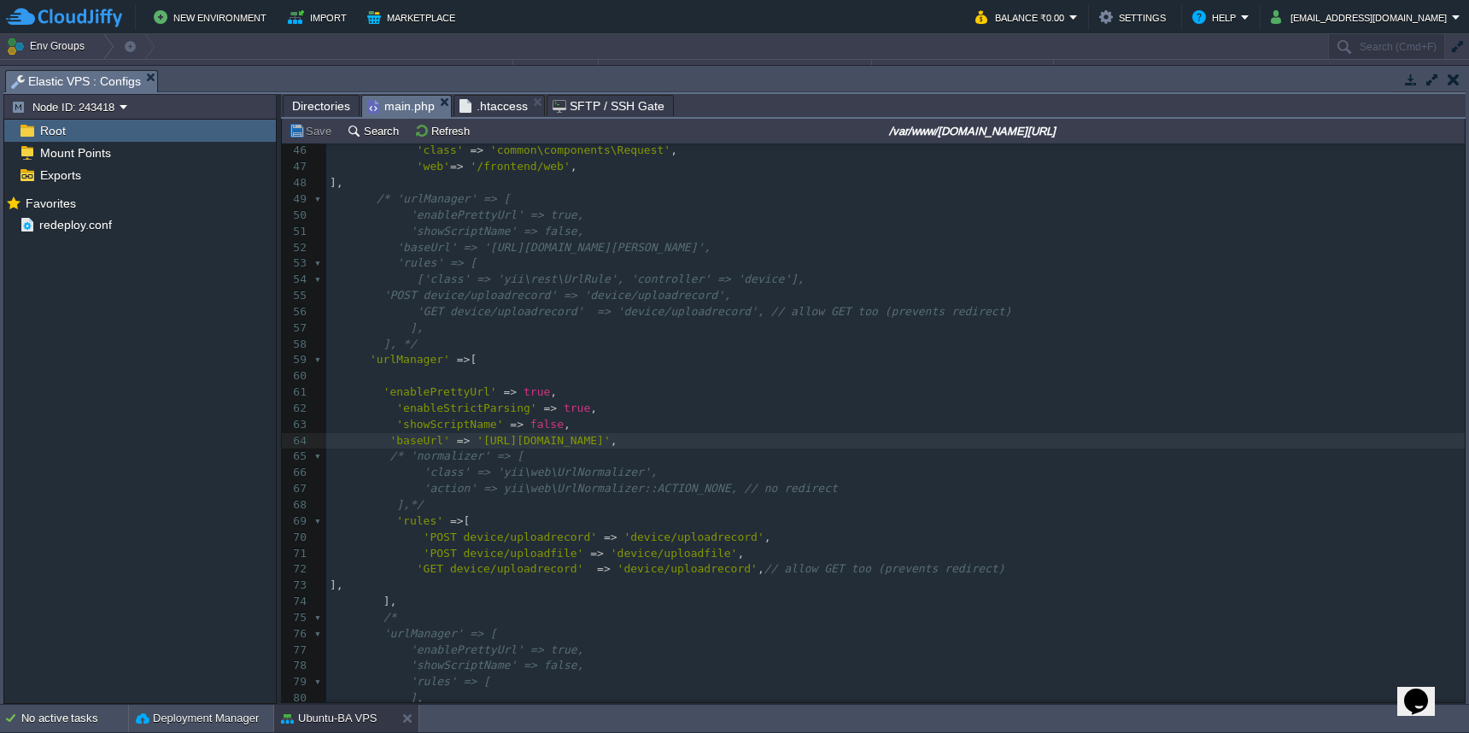
click at [809, 465] on pre "'class' => 'yii\web\UrlNormalizer'," at bounding box center [895, 473] width 1138 height 16
click at [315, 108] on span "Directories" at bounding box center [321, 106] width 58 height 20
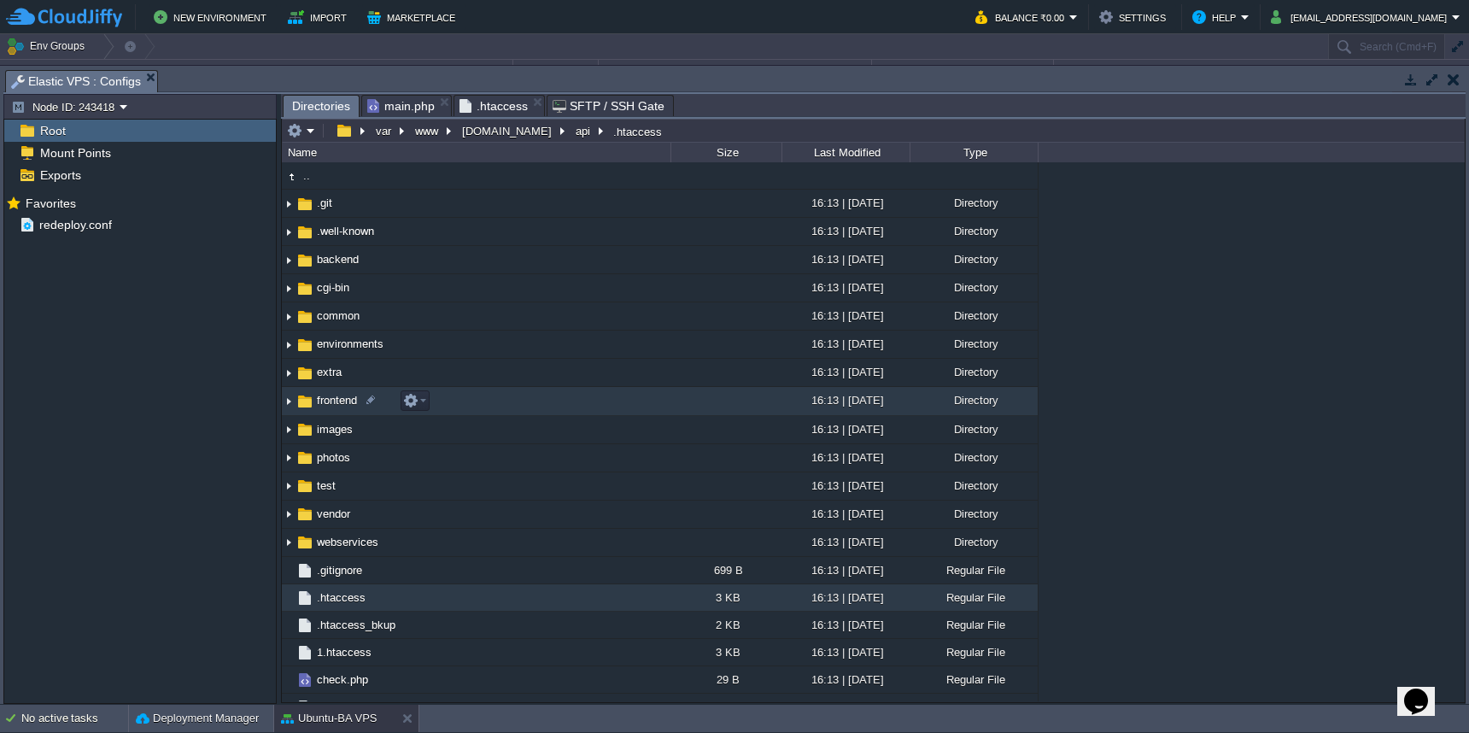
click at [522, 406] on td "frontend" at bounding box center [476, 401] width 389 height 28
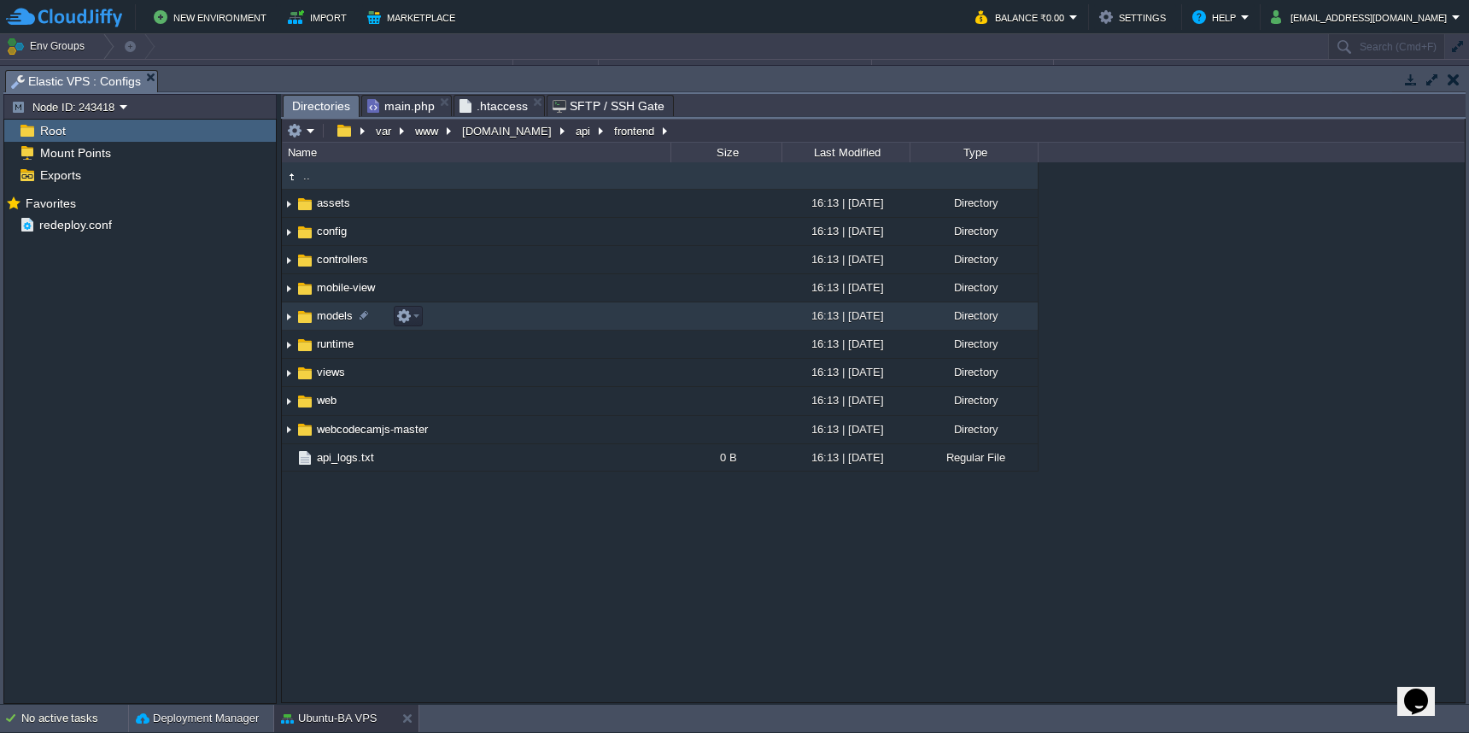
click at [563, 315] on td "models" at bounding box center [476, 316] width 389 height 28
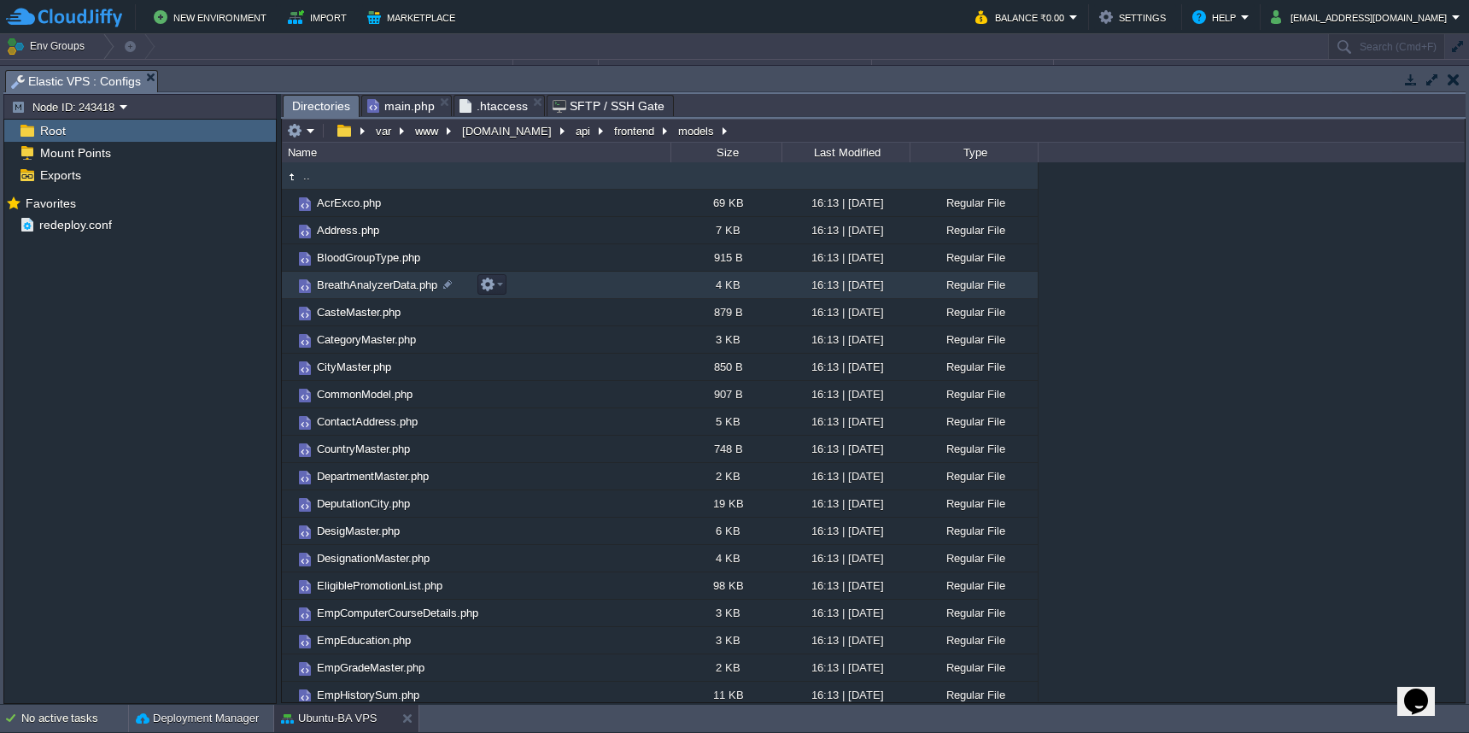
click at [579, 281] on td "BreathAnalyzerData.php" at bounding box center [476, 285] width 389 height 27
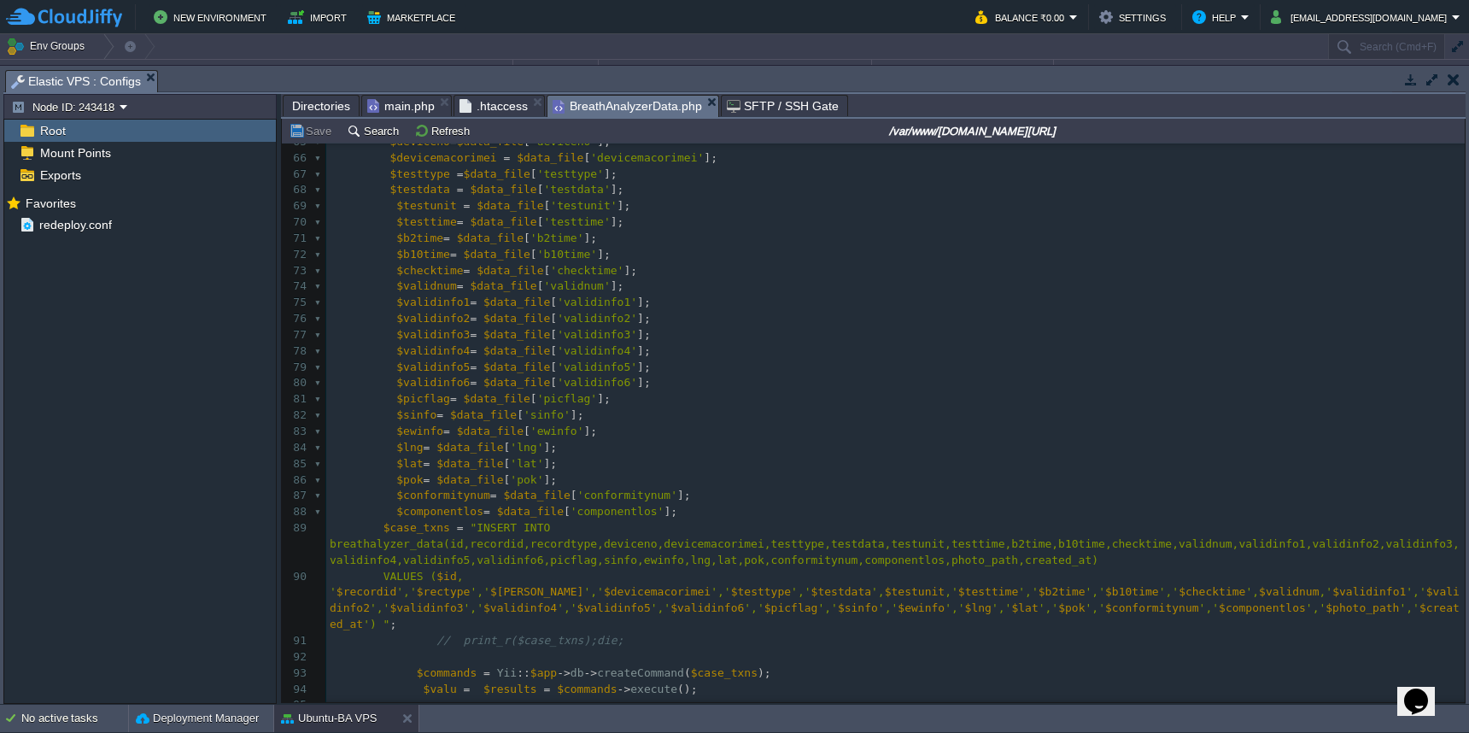
scroll to position [1032, 0]
type textarea "$ewinfo= $data_file['ewinfo'];"
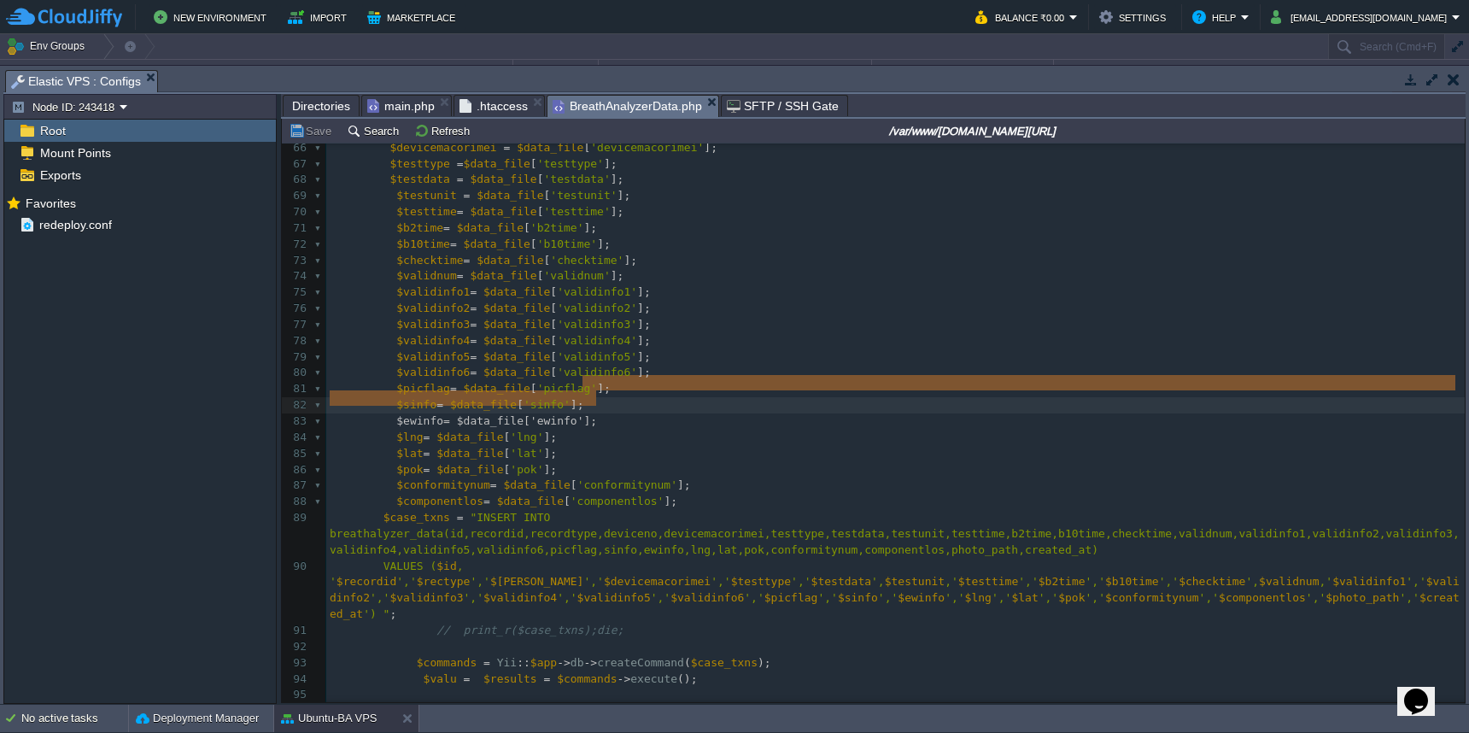
click at [791, 284] on pre "$validinfo1 = $data_file [ 'validinfo1' ];" at bounding box center [895, 292] width 1138 height 16
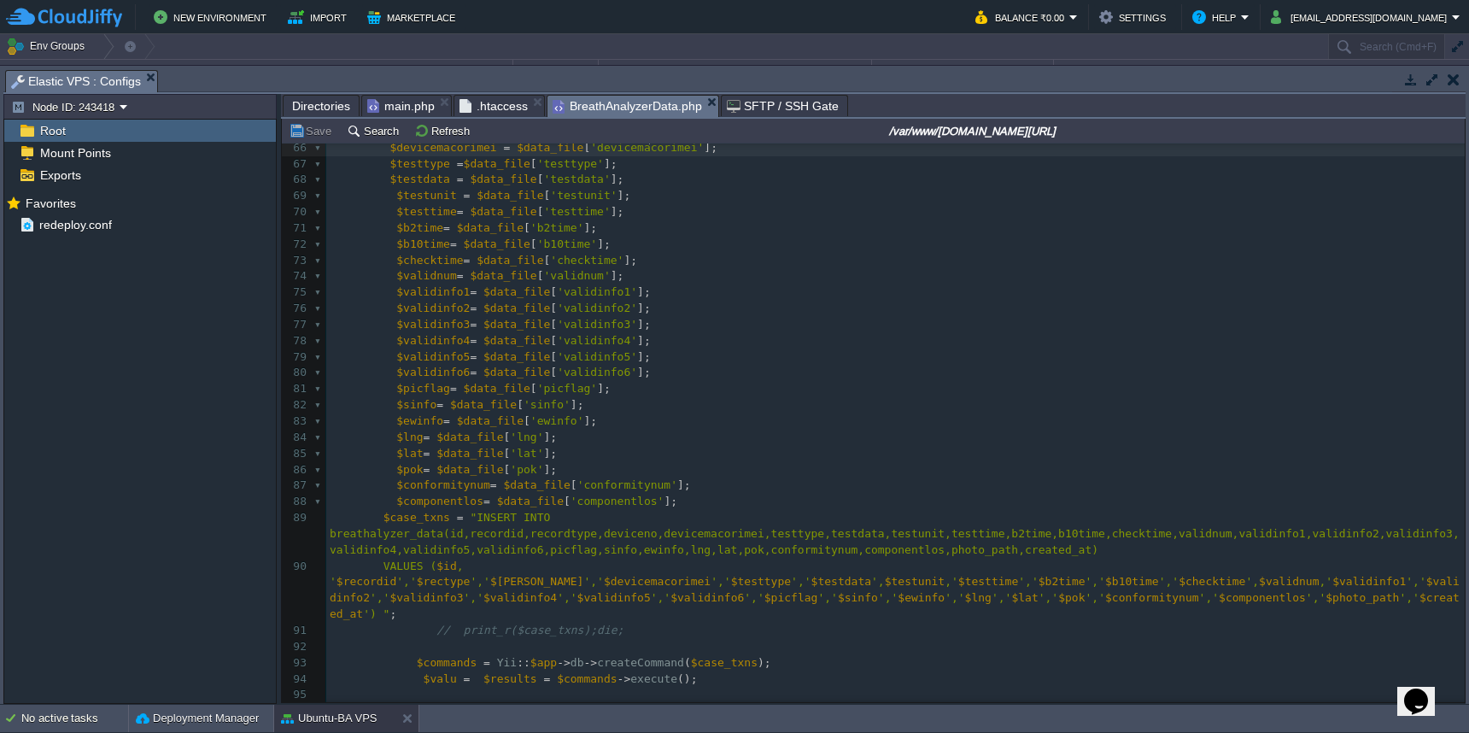
scroll to position [1003, 0]
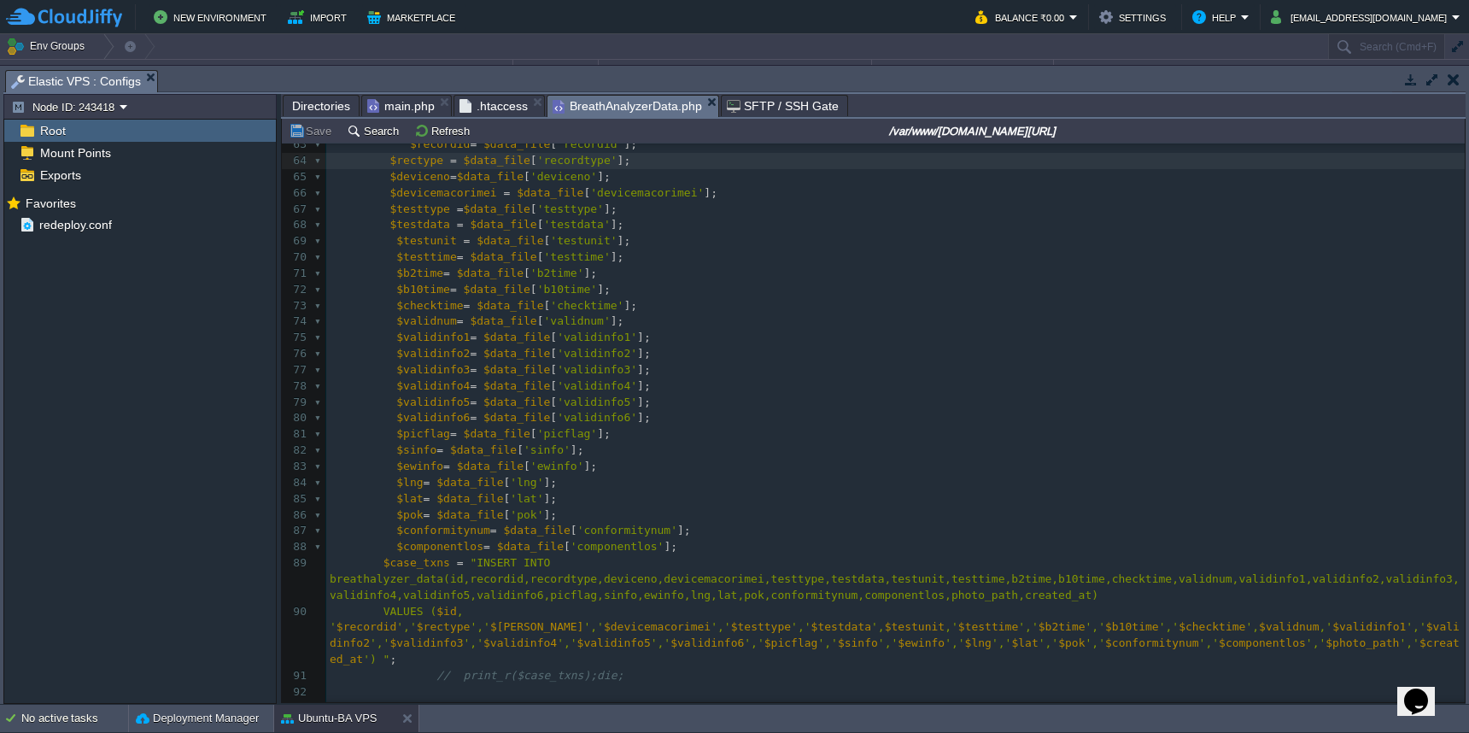
click at [432, 170] on div "x <?php 51 52 $photo_path = '' ; 53 54 55 $created_at = date ( 'Y-m-d' ); 56 57…" at bounding box center [895, 434] width 1138 height 981
type textarea "$deviceno"
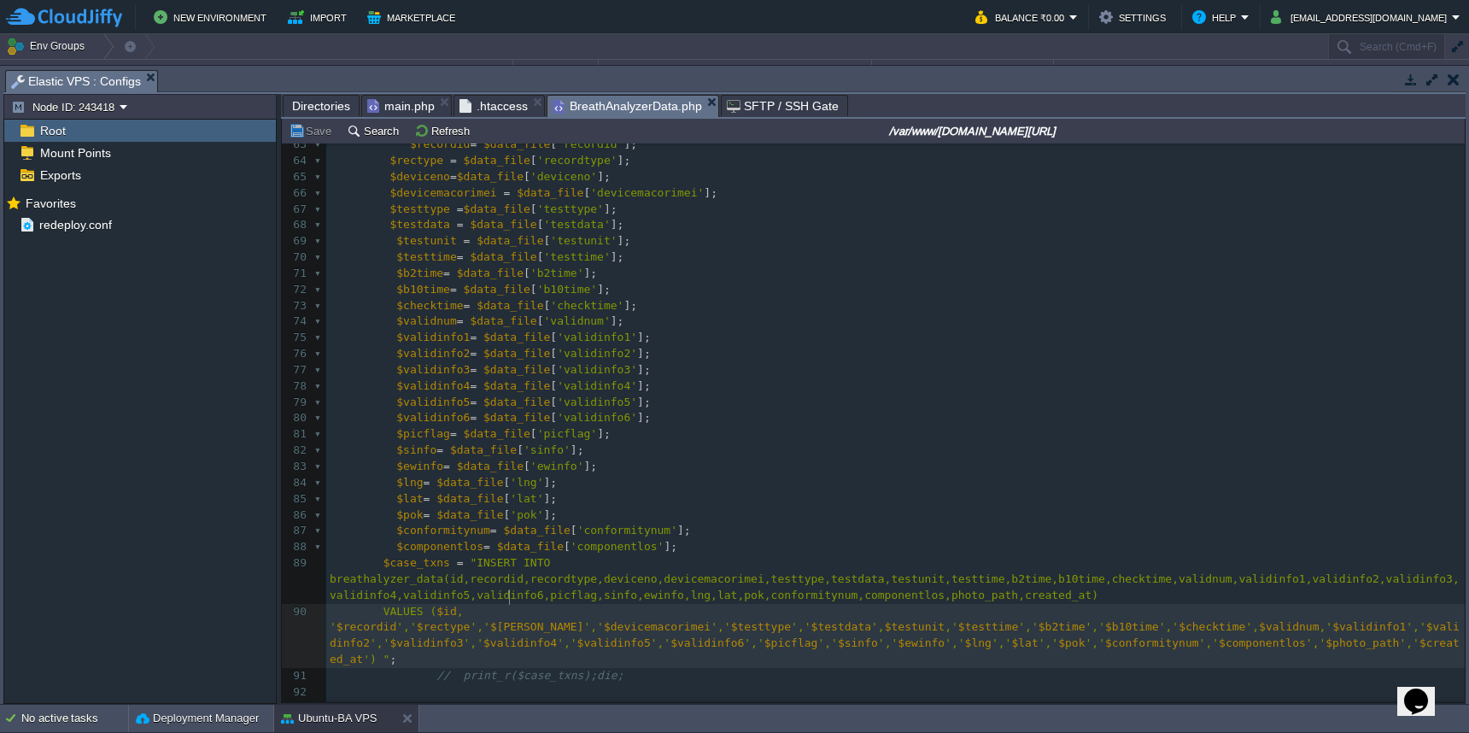
click at [508, 620] on span "$[PERSON_NAME]" at bounding box center [537, 626] width 94 height 13
type textarea "$[PERSON_NAME]"
paste textarea
click at [810, 313] on pre "$validnum = $data_file [ 'validnum' ];" at bounding box center [895, 321] width 1138 height 16
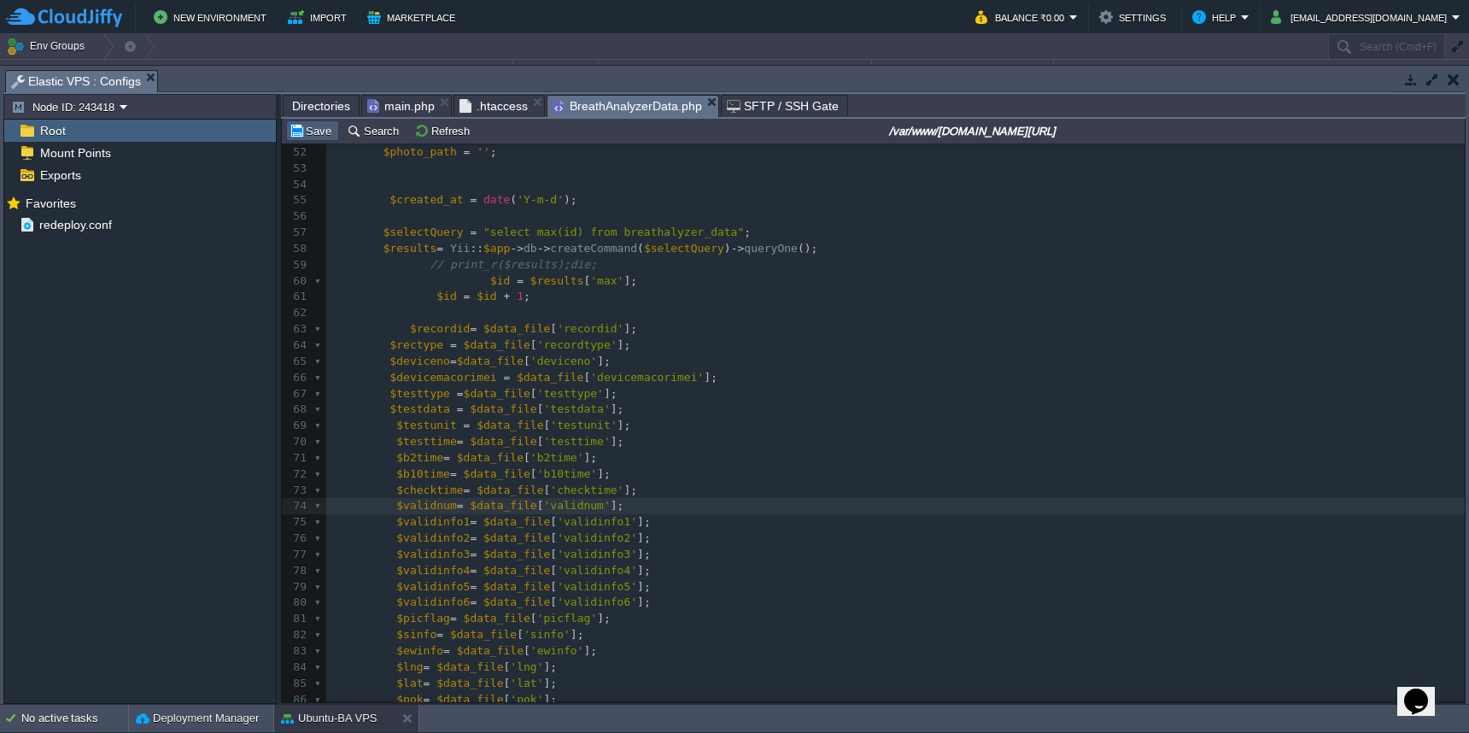
click at [315, 137] on button "Save" at bounding box center [313, 130] width 48 height 15
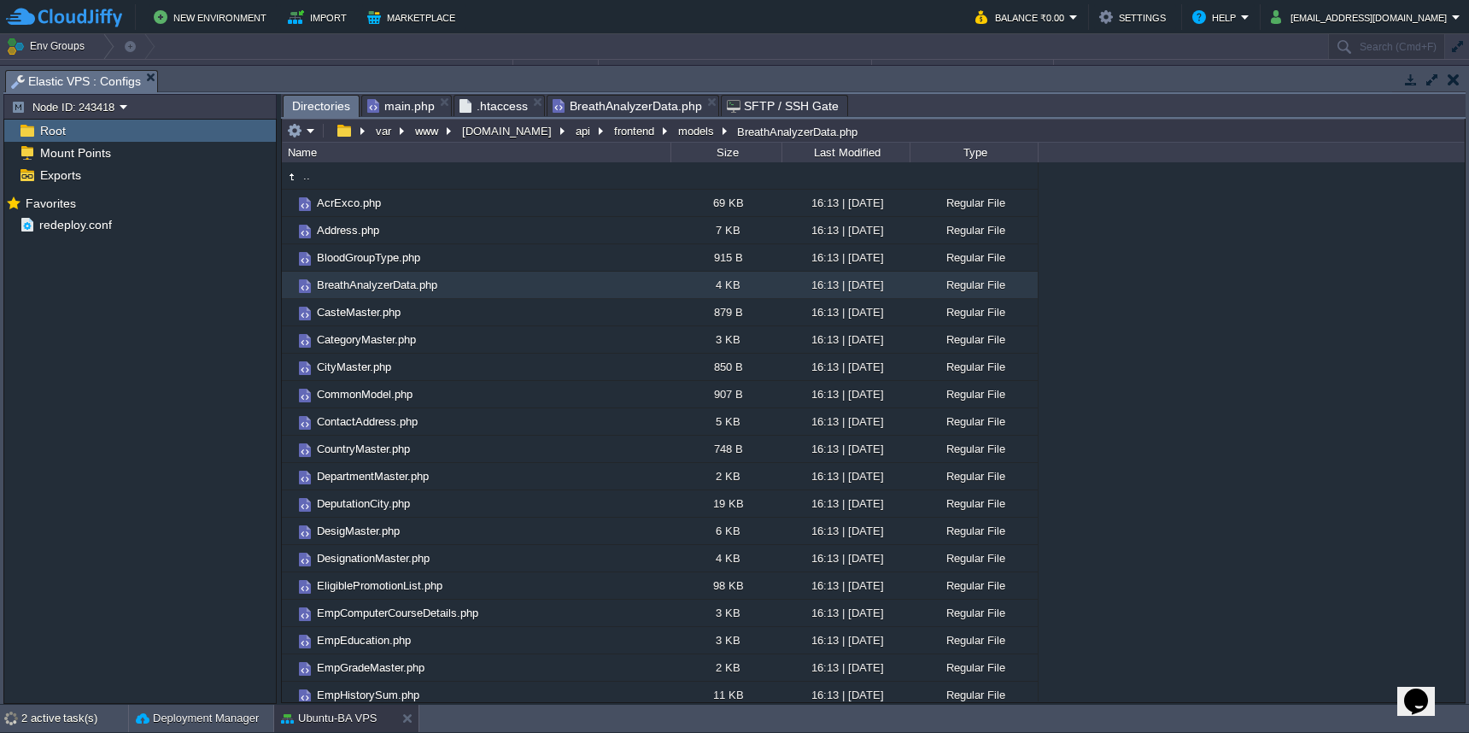
click at [313, 113] on span "Directories" at bounding box center [321, 106] width 58 height 21
click at [614, 137] on button "frontend" at bounding box center [634, 130] width 47 height 15
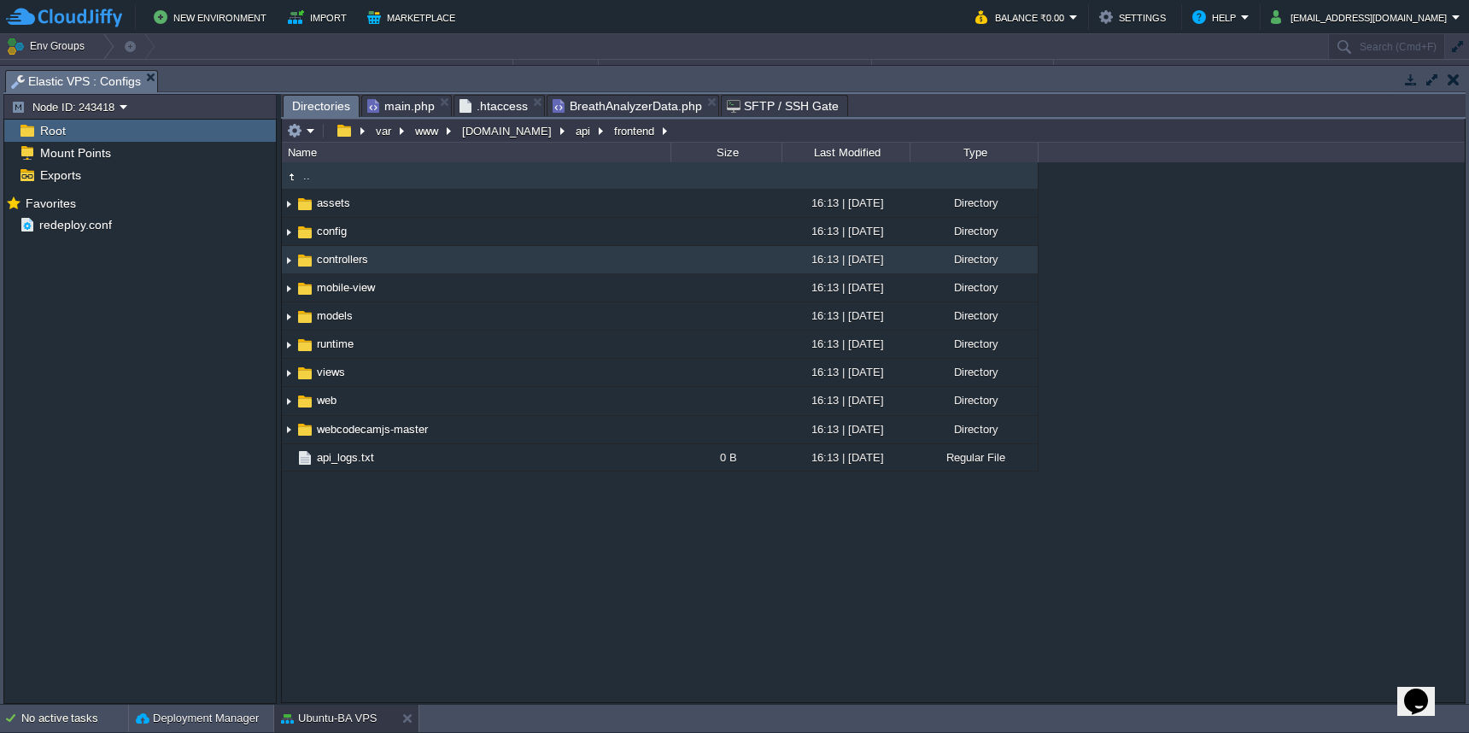
click at [603, 272] on td "controllers" at bounding box center [476, 260] width 389 height 28
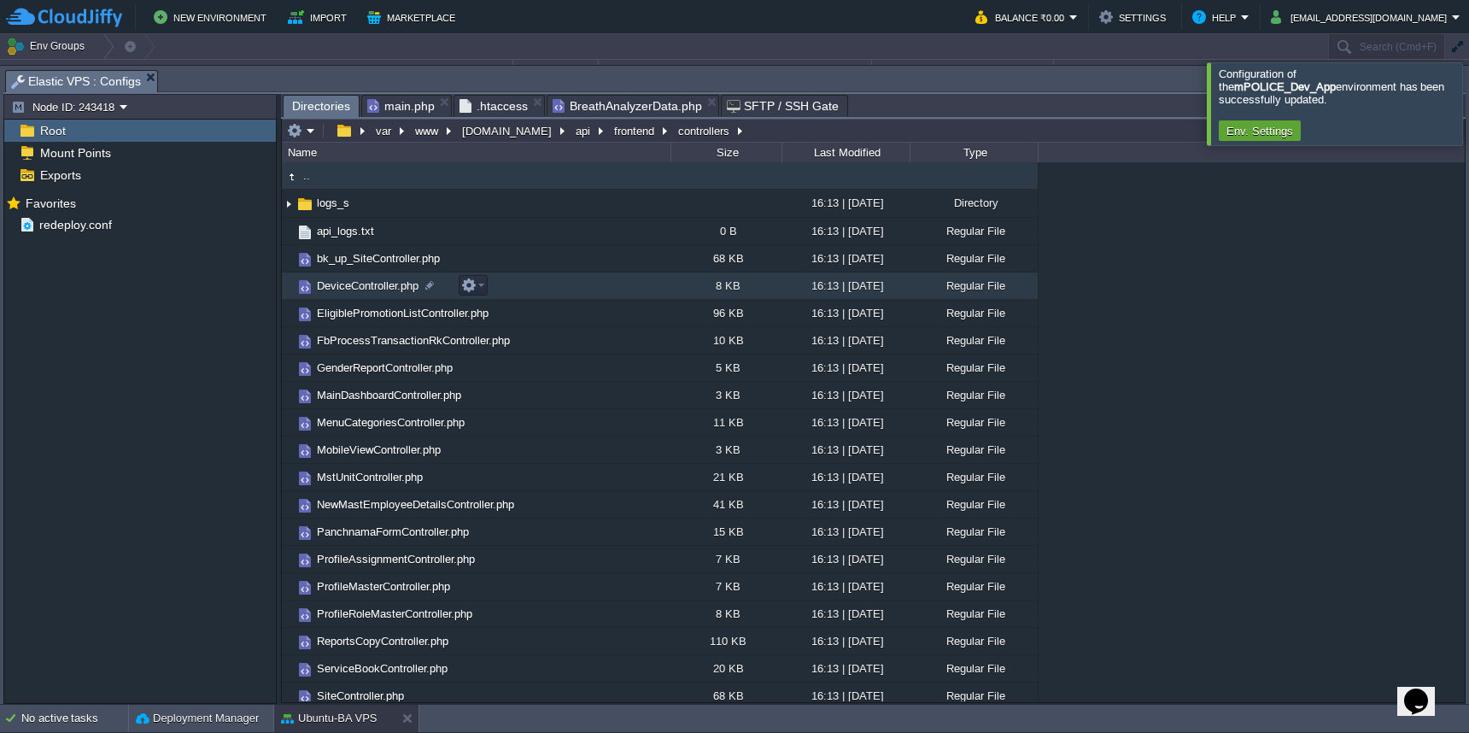
click at [590, 287] on td "DeviceController.php" at bounding box center [476, 285] width 389 height 27
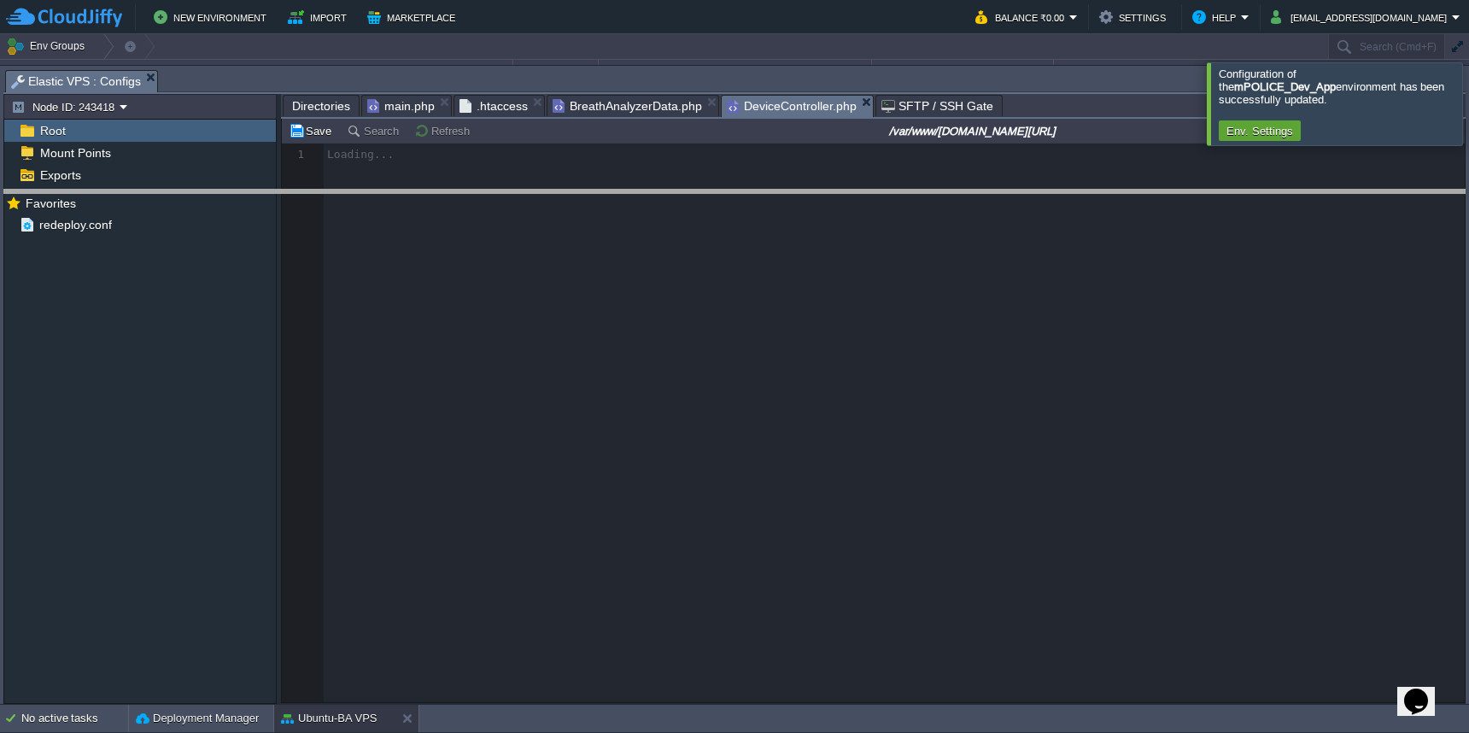
drag, startPoint x: 654, startPoint y: 73, endPoint x: 654, endPoint y: 192, distance: 119.6
click at [654, 192] on body "New Environment Import Marketplace Bonus ₹0.00 Upgrade Account Balance ₹0.00 Se…" at bounding box center [734, 366] width 1469 height 733
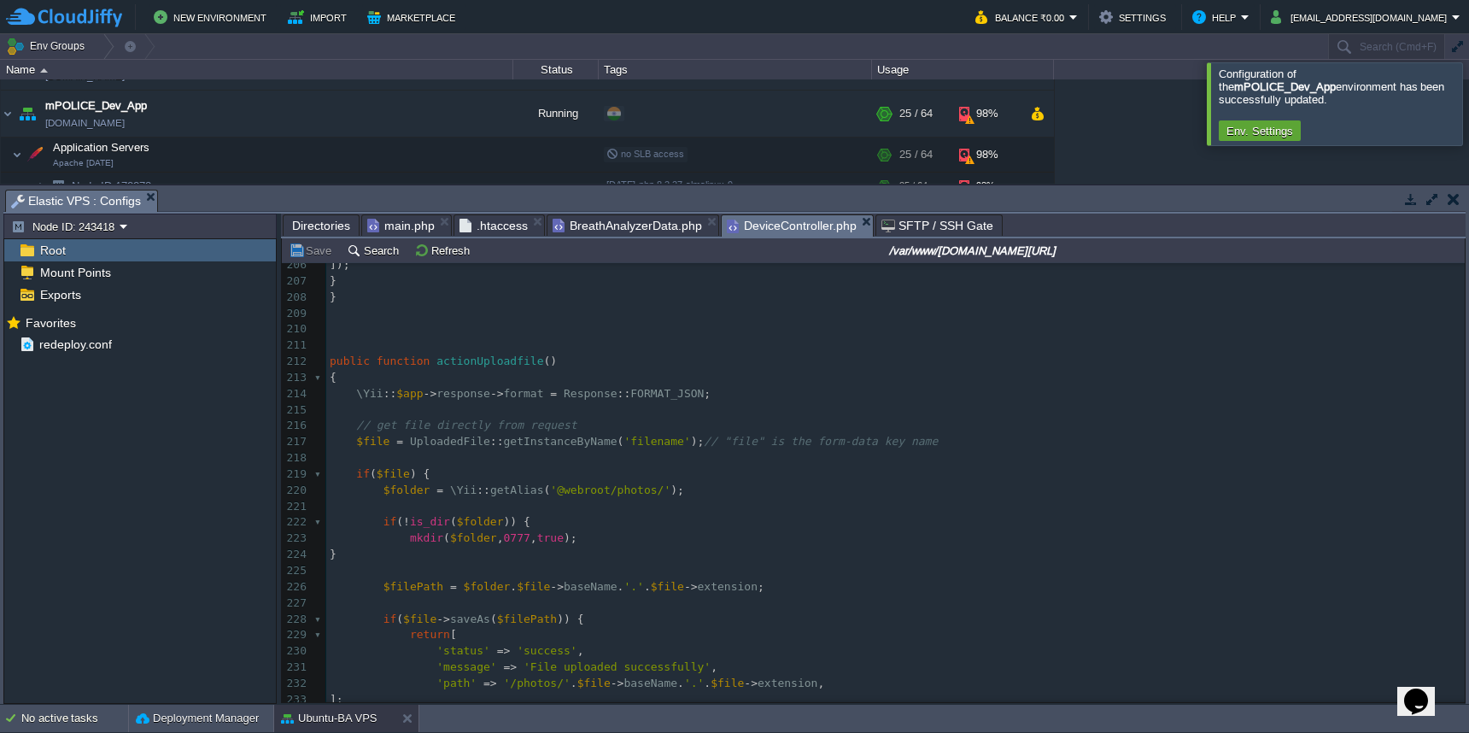
scroll to position [3185, 0]
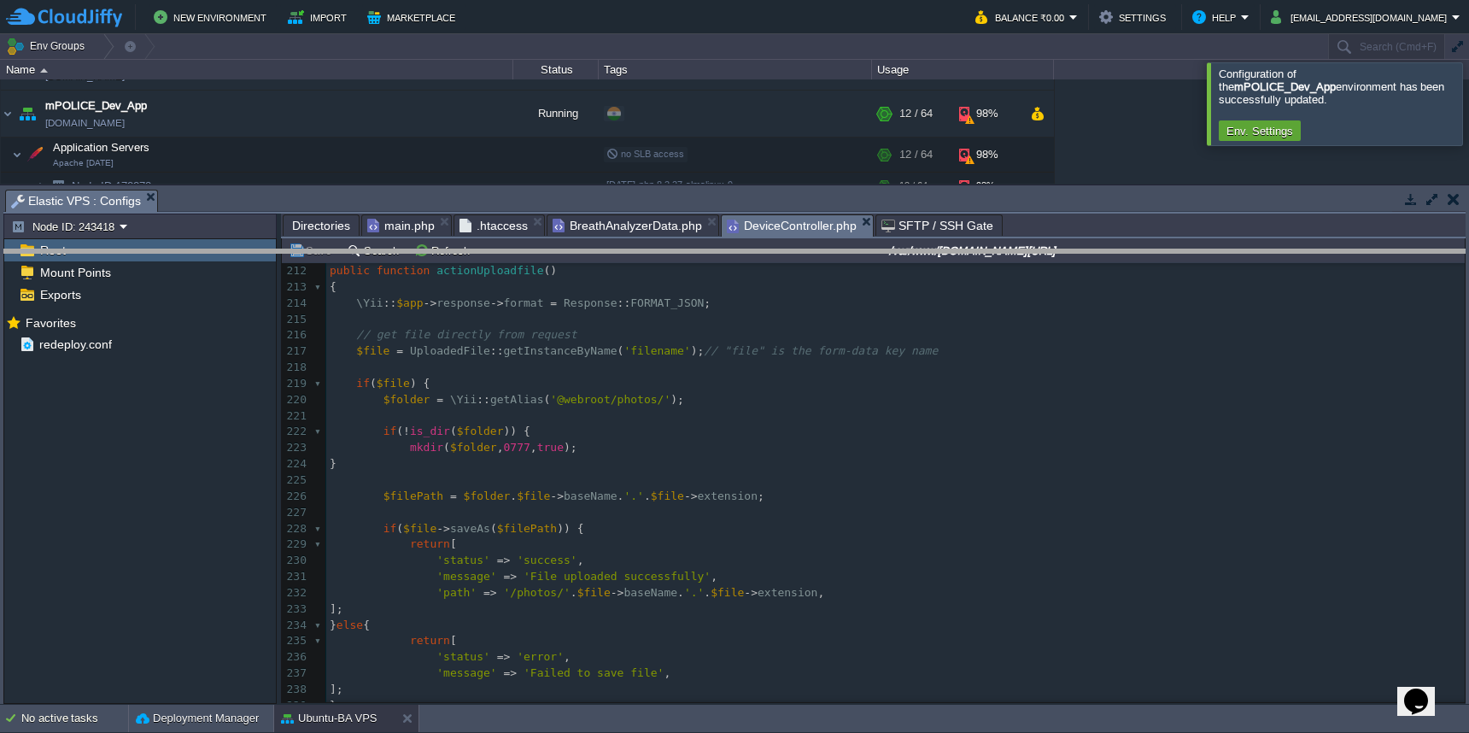
drag, startPoint x: 306, startPoint y: 200, endPoint x: 311, endPoint y: 441, distance: 240.9
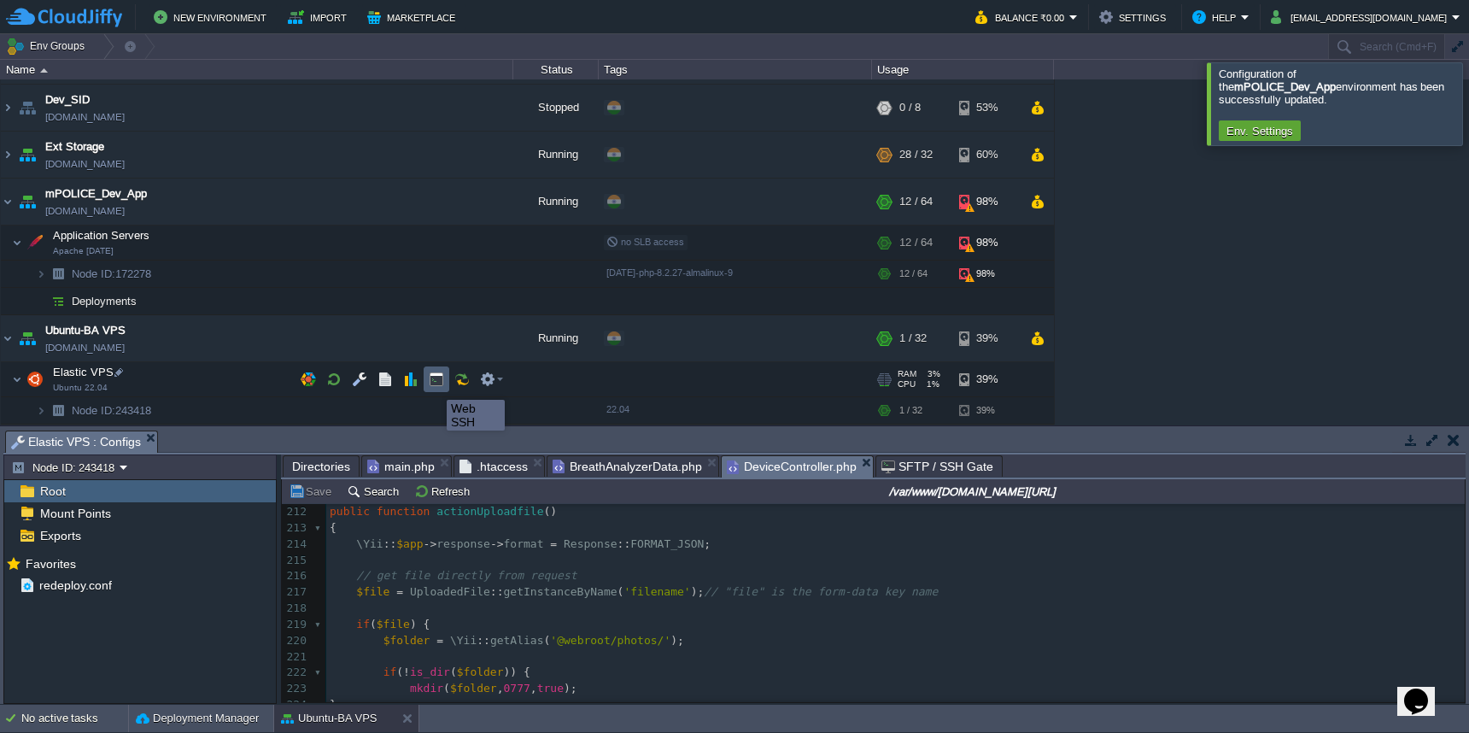
click at [435, 382] on button "button" at bounding box center [436, 378] width 15 height 15
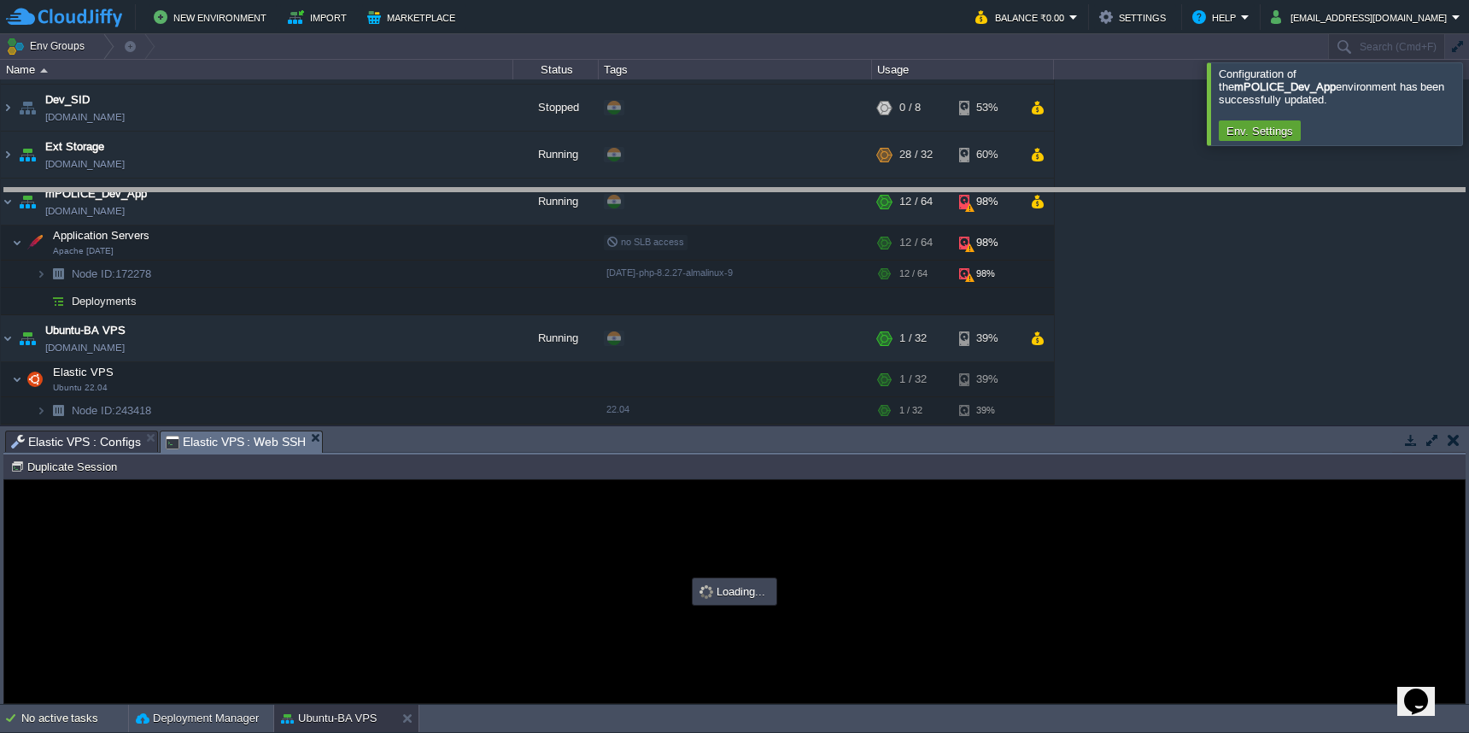
drag, startPoint x: 540, startPoint y: 434, endPoint x: 540, endPoint y: 196, distance: 238.3
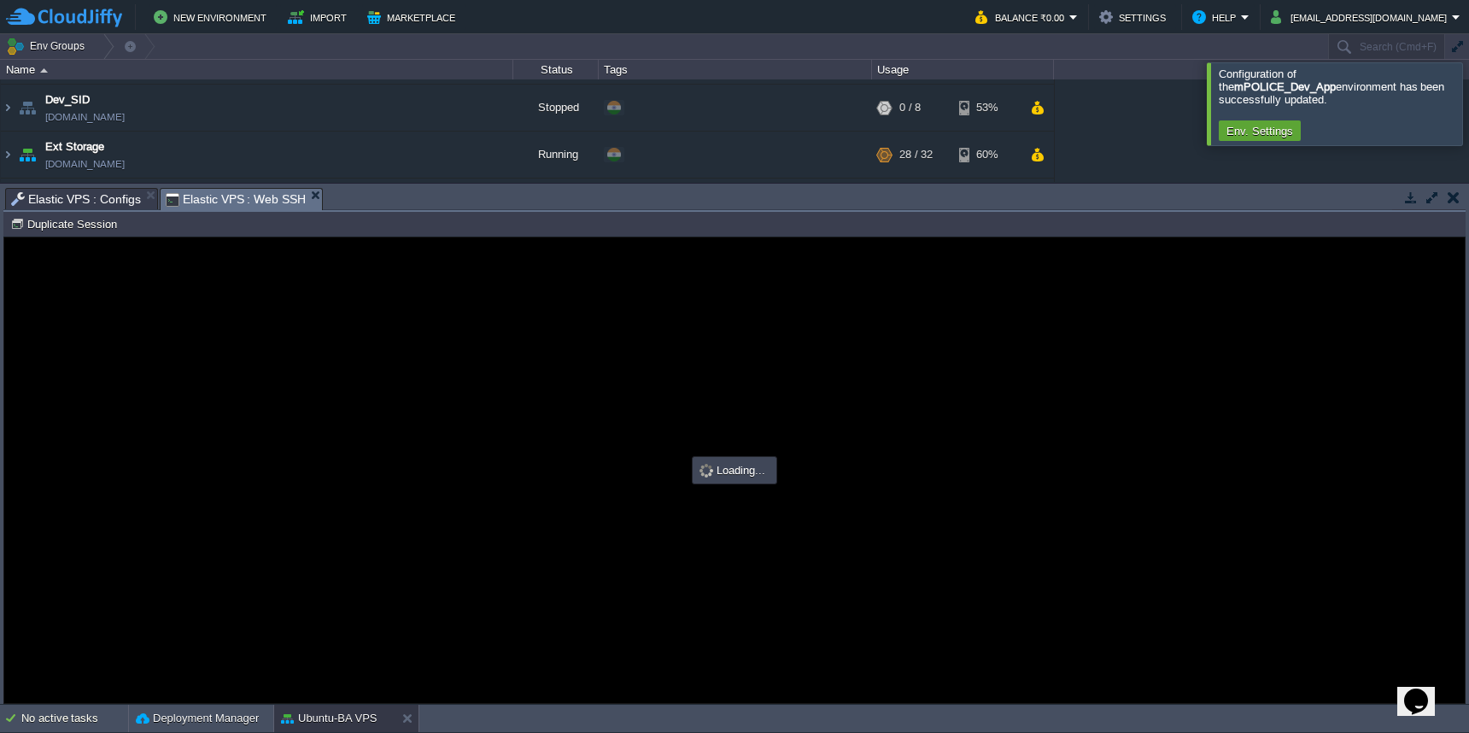
type input "#000000"
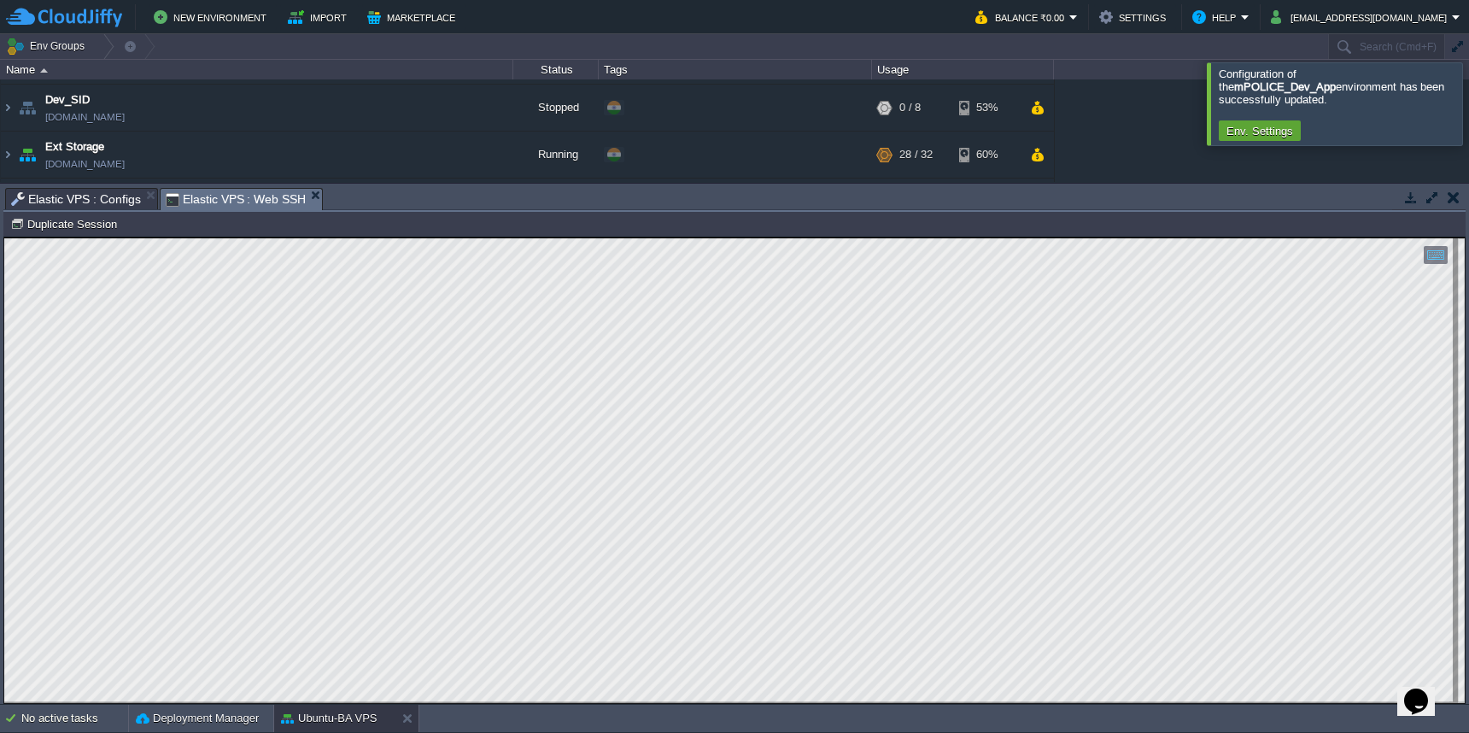
click at [61, 193] on span "Elastic VPS : Configs" at bounding box center [76, 199] width 130 height 20
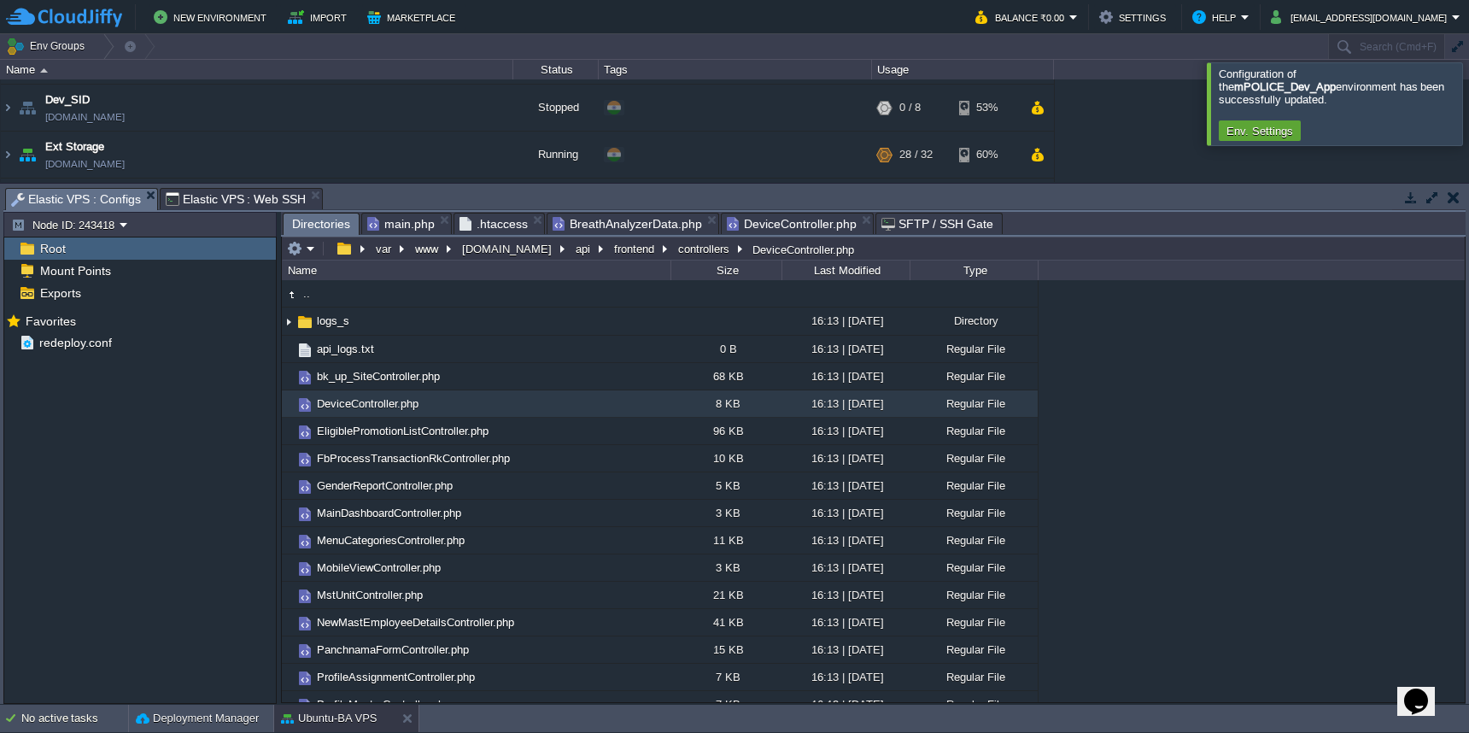
click at [314, 225] on span "Directories" at bounding box center [321, 224] width 58 height 21
click at [629, 255] on button "frontend" at bounding box center [634, 248] width 47 height 15
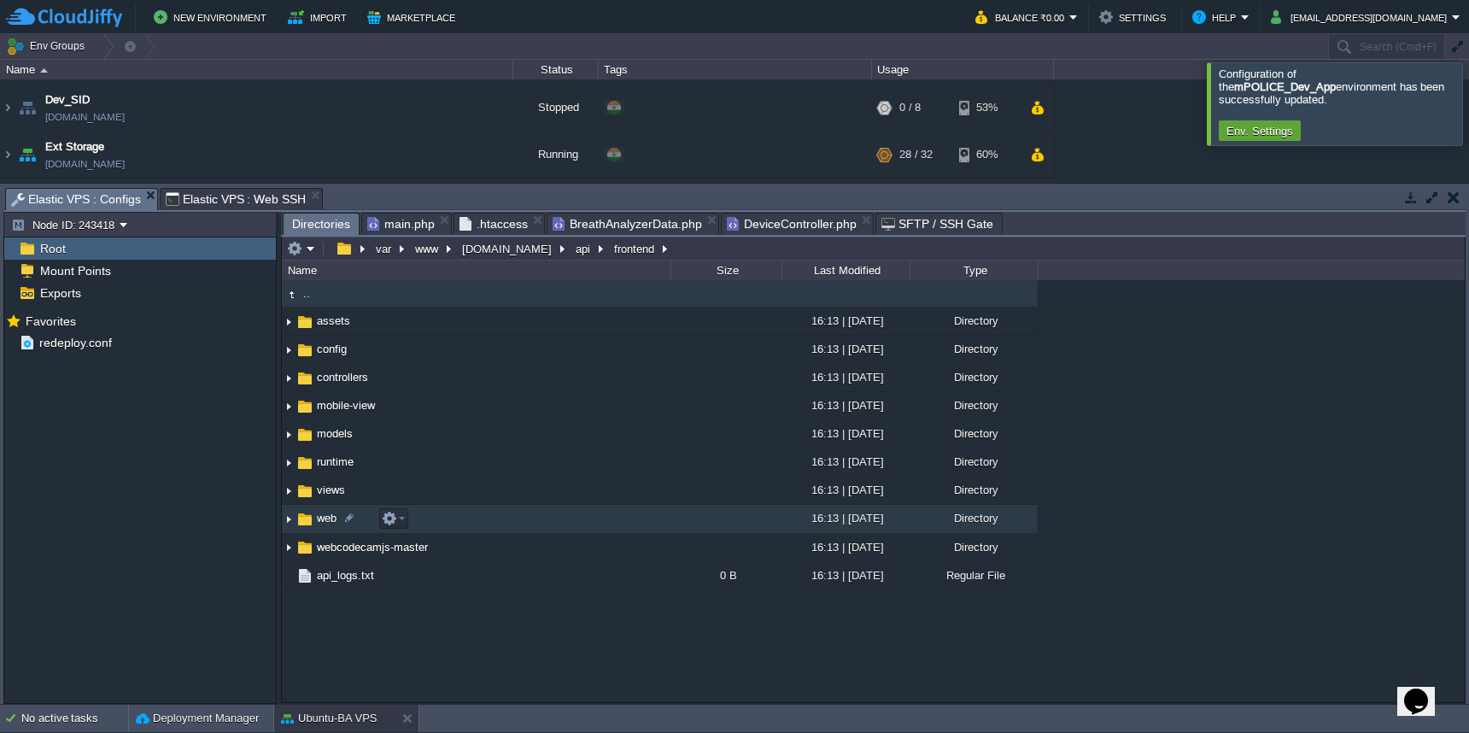
click at [573, 524] on td "web" at bounding box center [476, 519] width 389 height 28
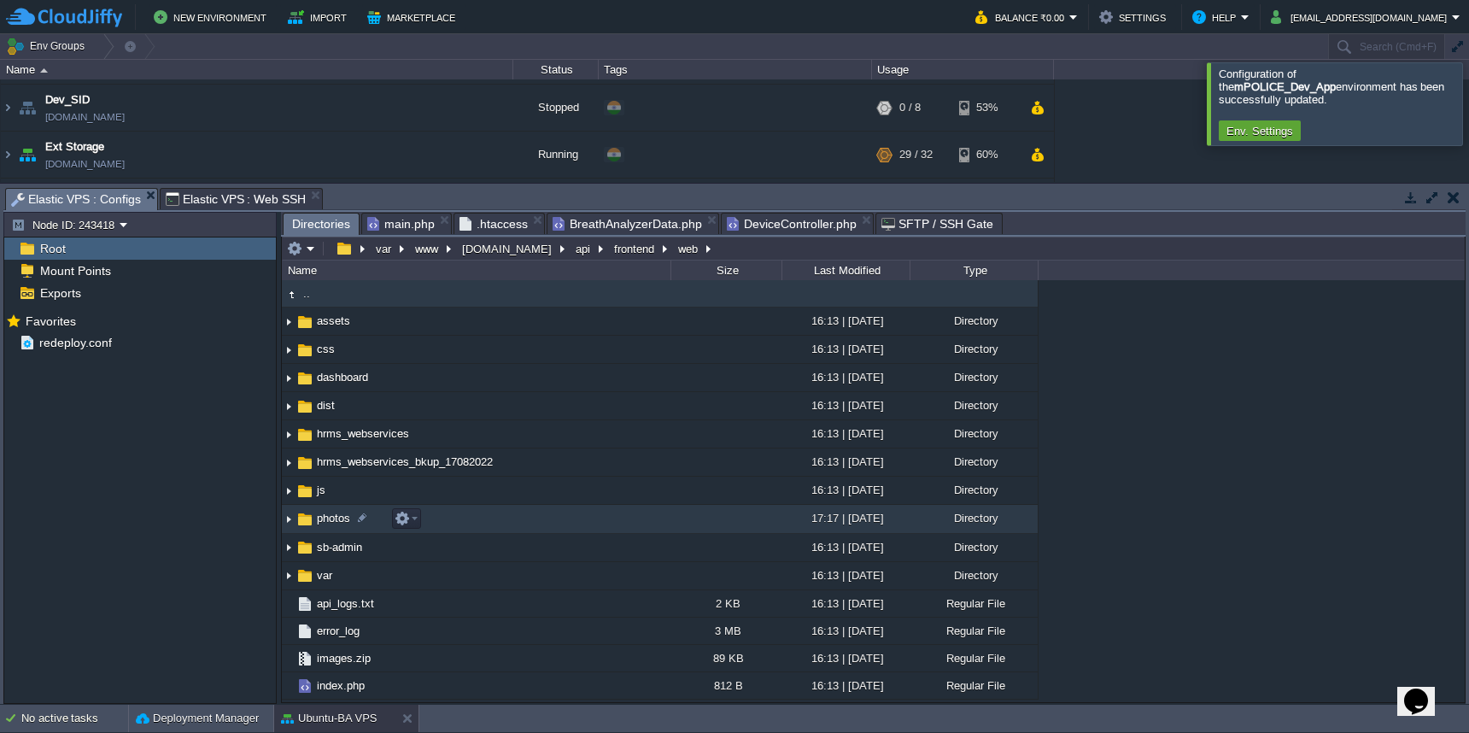
click at [573, 521] on td "photos" at bounding box center [476, 519] width 389 height 28
